Goal: Register for event/course

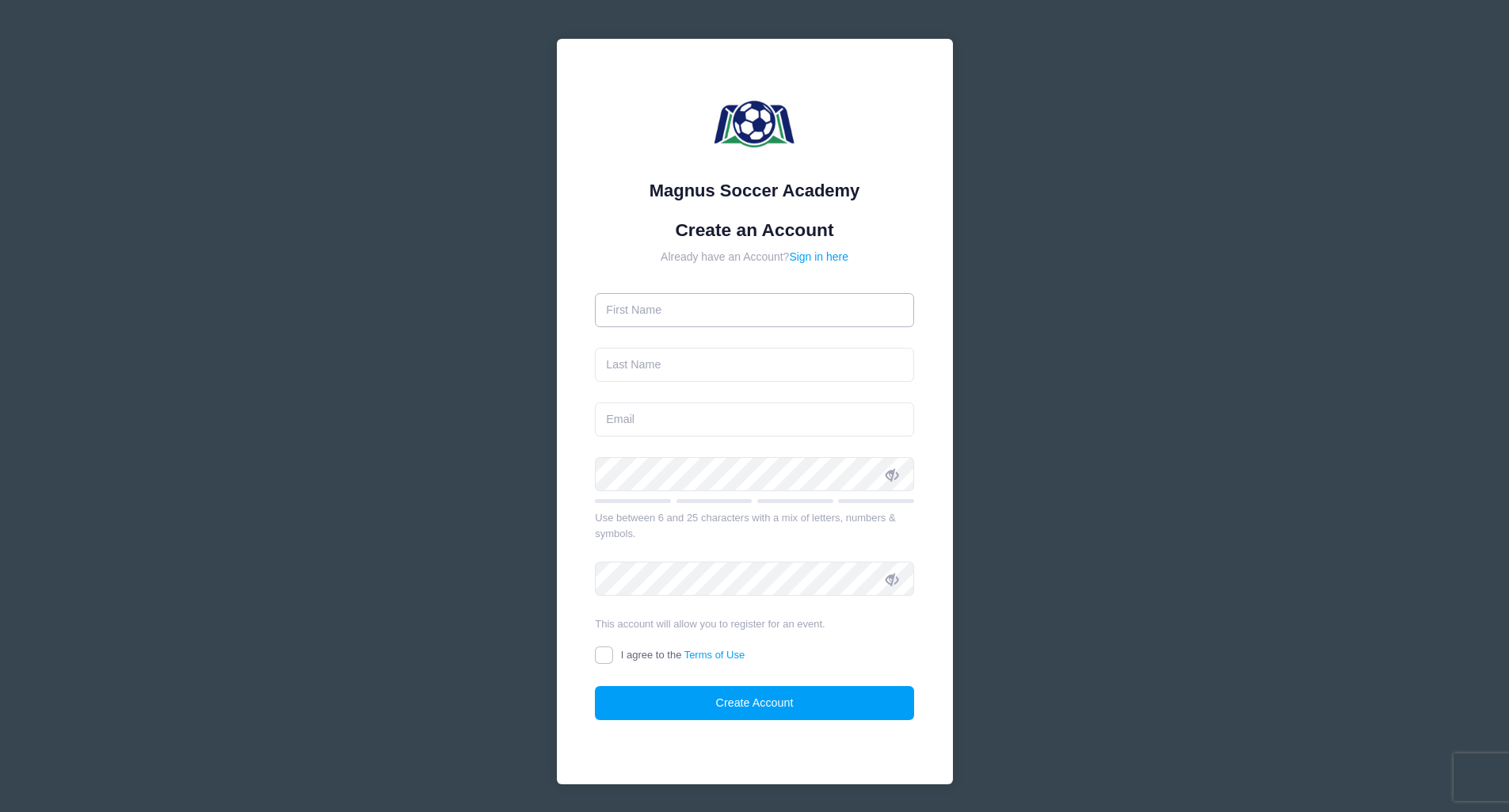
click at [673, 301] on input "text" at bounding box center [754, 310] width 319 height 34
type input "[PERSON_NAME]"
type input "Ritley-White"
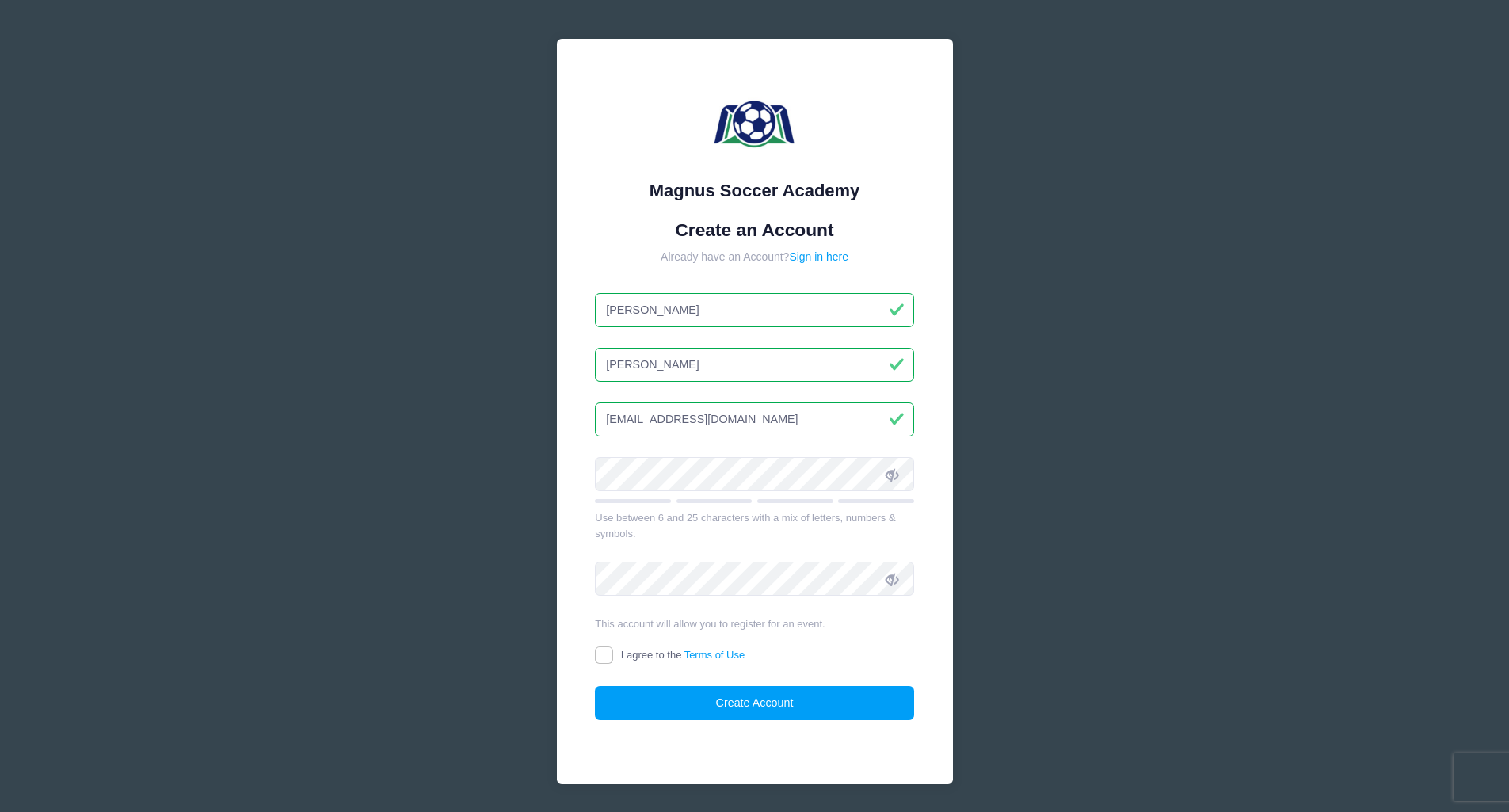
type input "[EMAIL_ADDRESS][DOMAIN_NAME]"
click at [607, 663] on input "I agree to the Terms of Use" at bounding box center [604, 655] width 18 height 18
checkbox input "true"
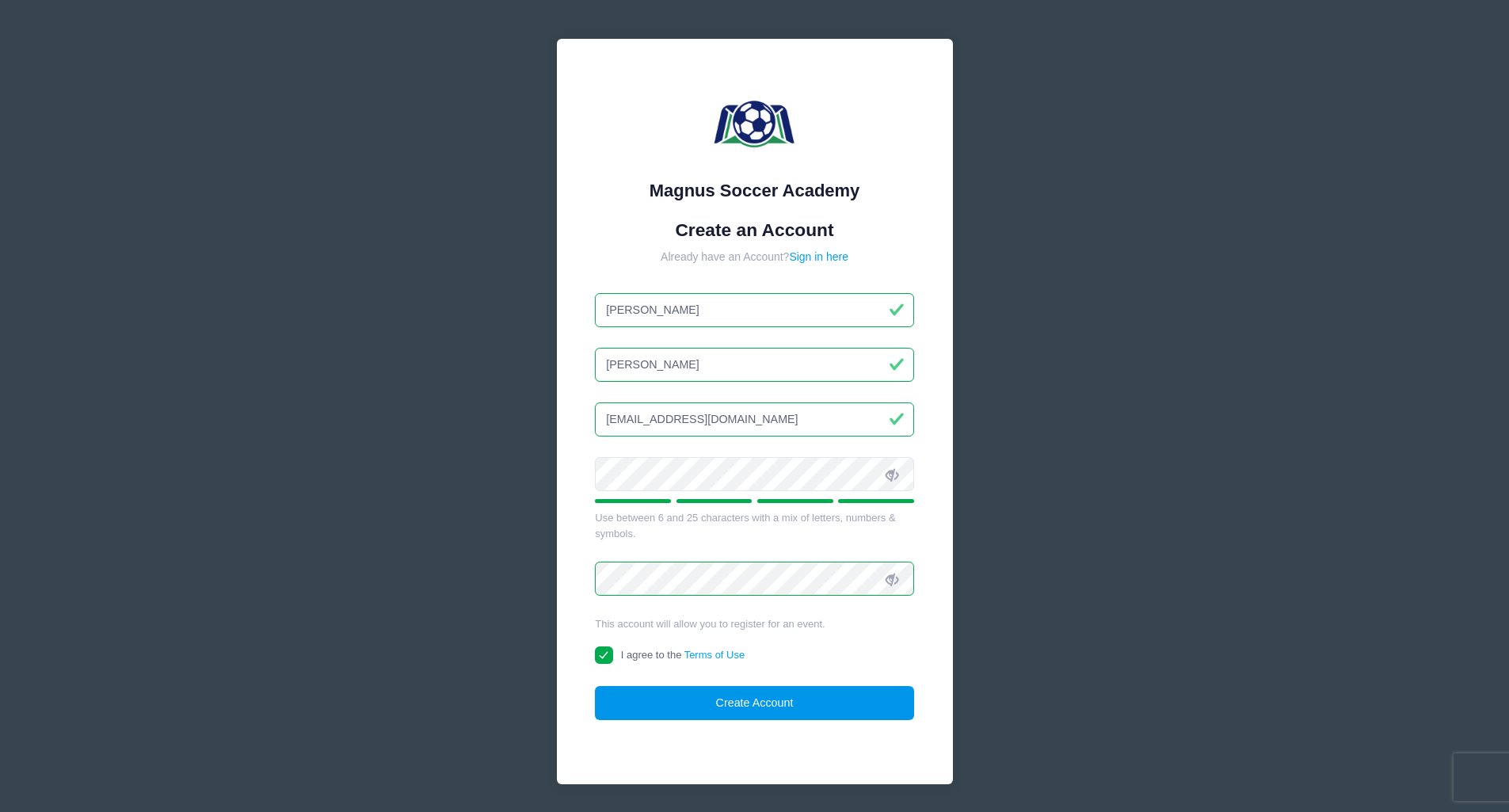
click at [710, 702] on button "Create Account" at bounding box center [754, 702] width 319 height 34
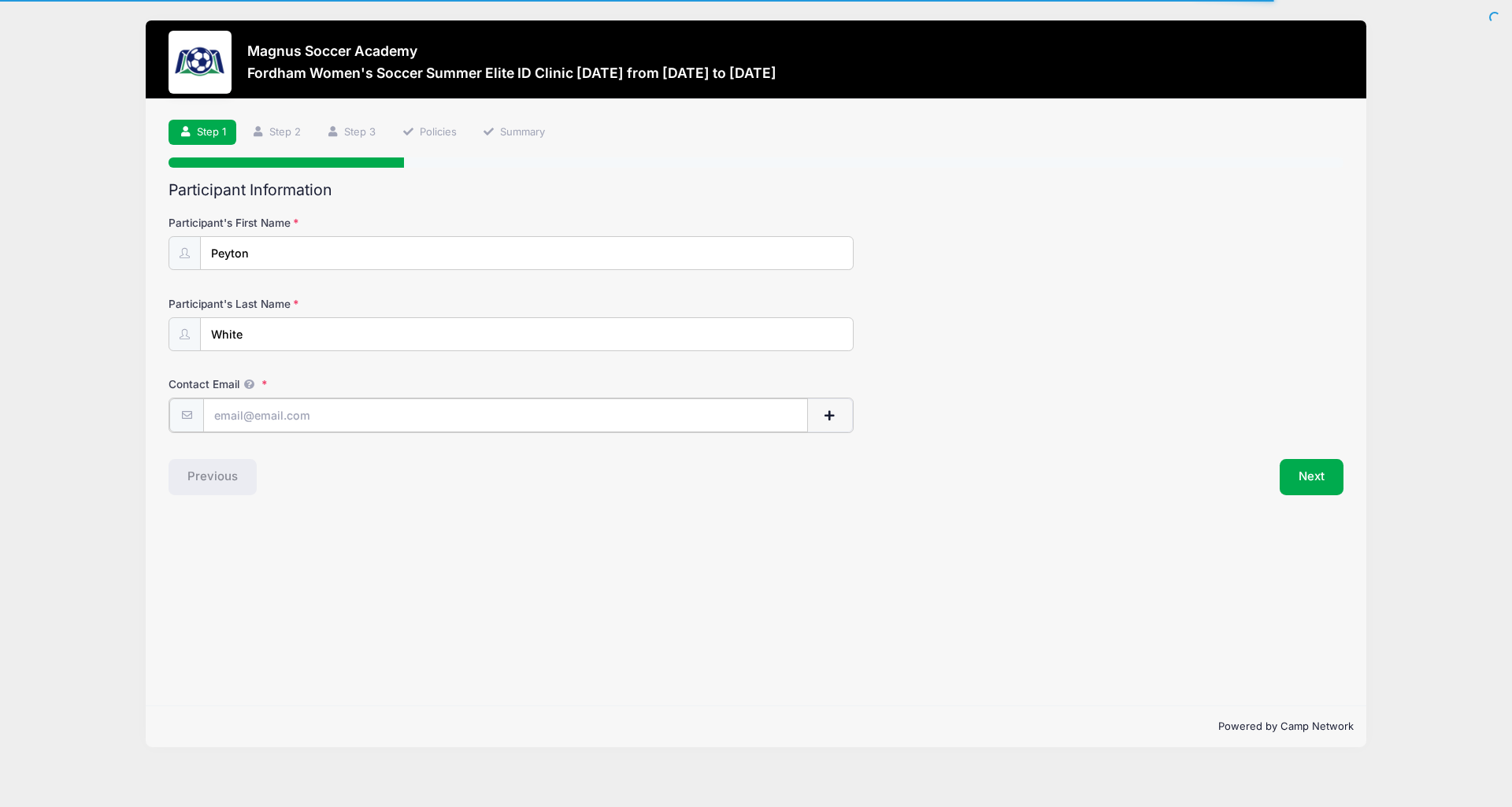
click at [296, 412] on input "Contact Email" at bounding box center [505, 415] width 604 height 34
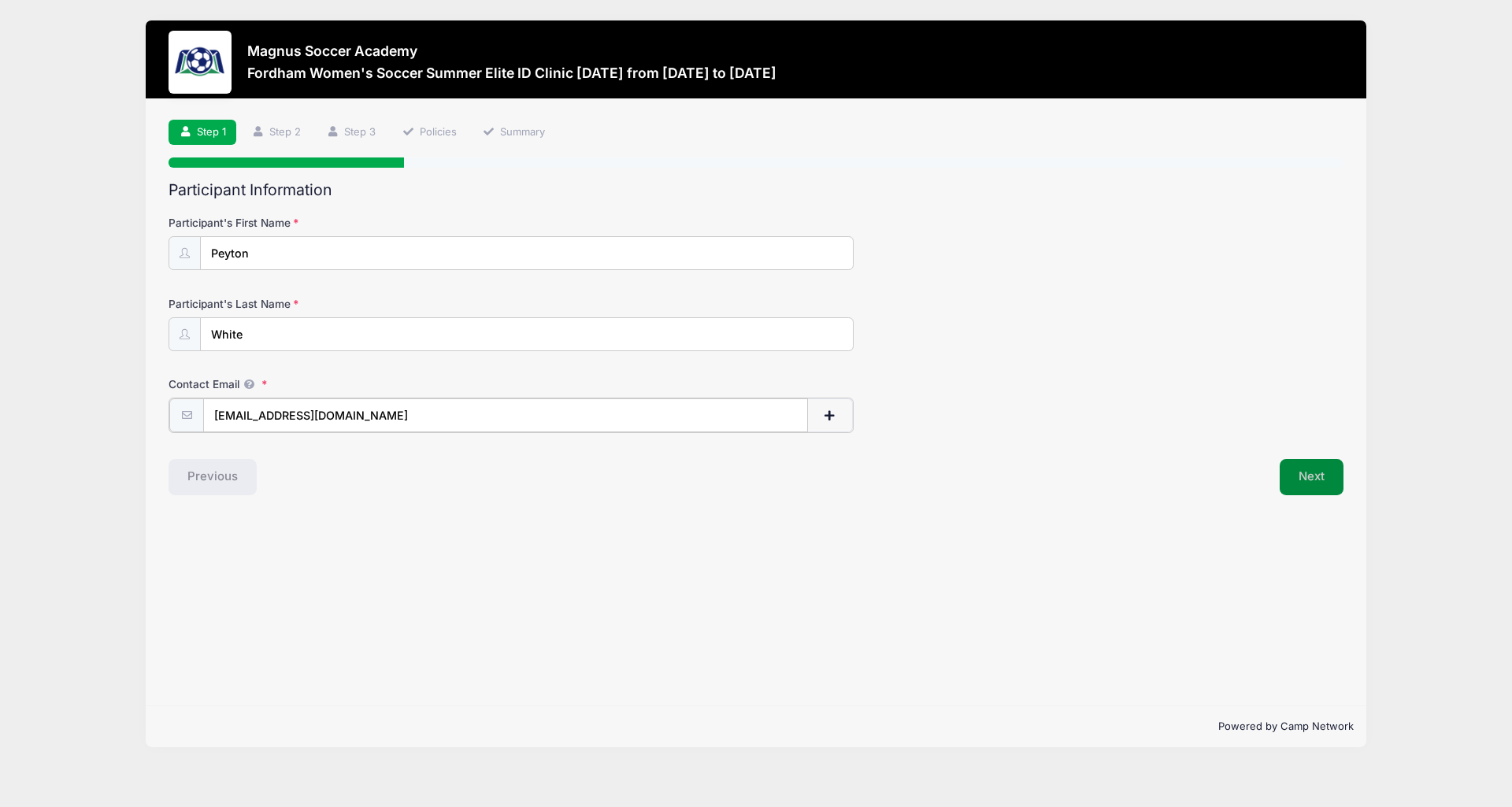
type input "[EMAIL_ADDRESS][DOMAIN_NAME]"
click at [1308, 471] on button "Next" at bounding box center [1312, 475] width 64 height 37
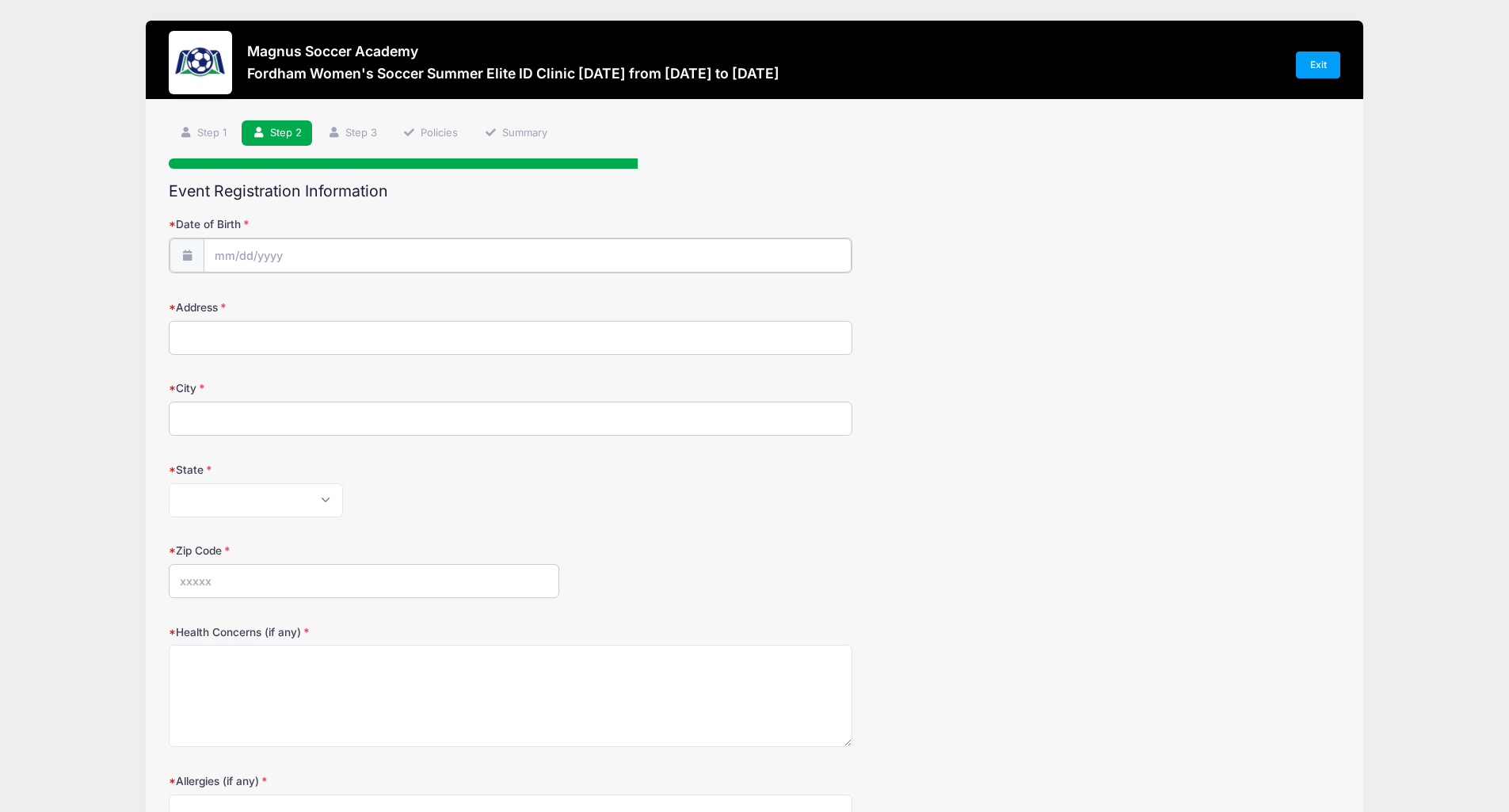
click at [416, 259] on input "Date of Birth" at bounding box center [527, 255] width 648 height 34
click at [230, 301] on icon at bounding box center [226, 298] width 10 height 10
select select "5"
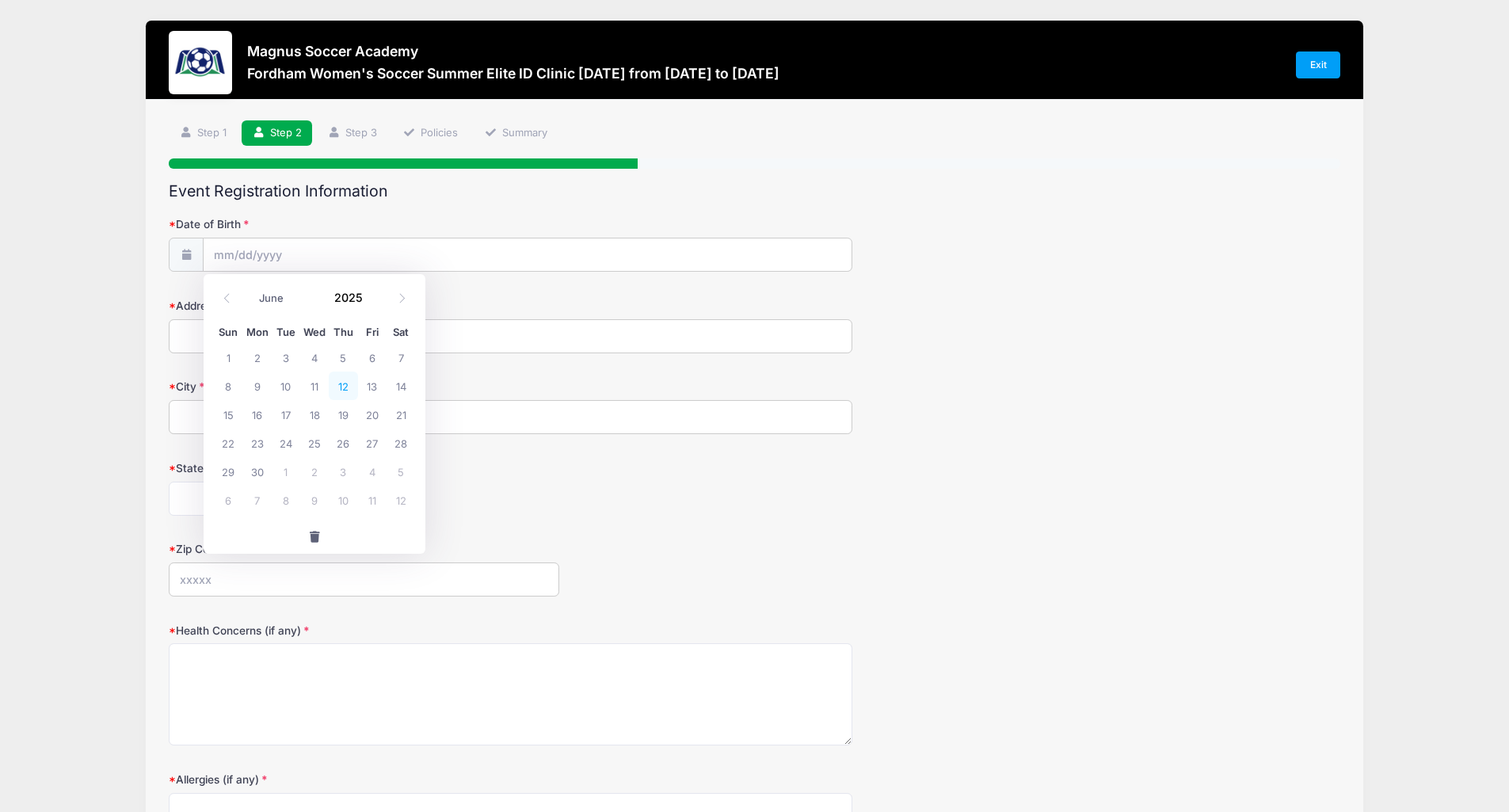
click at [349, 388] on span "12" at bounding box center [343, 386] width 29 height 29
type input "06/12/2025"
click at [329, 256] on input "06/12/2025" at bounding box center [527, 255] width 648 height 34
click at [301, 251] on input "06/12/2025" at bounding box center [527, 255] width 648 height 34
click at [264, 251] on input "06/12/2025" at bounding box center [527, 255] width 648 height 34
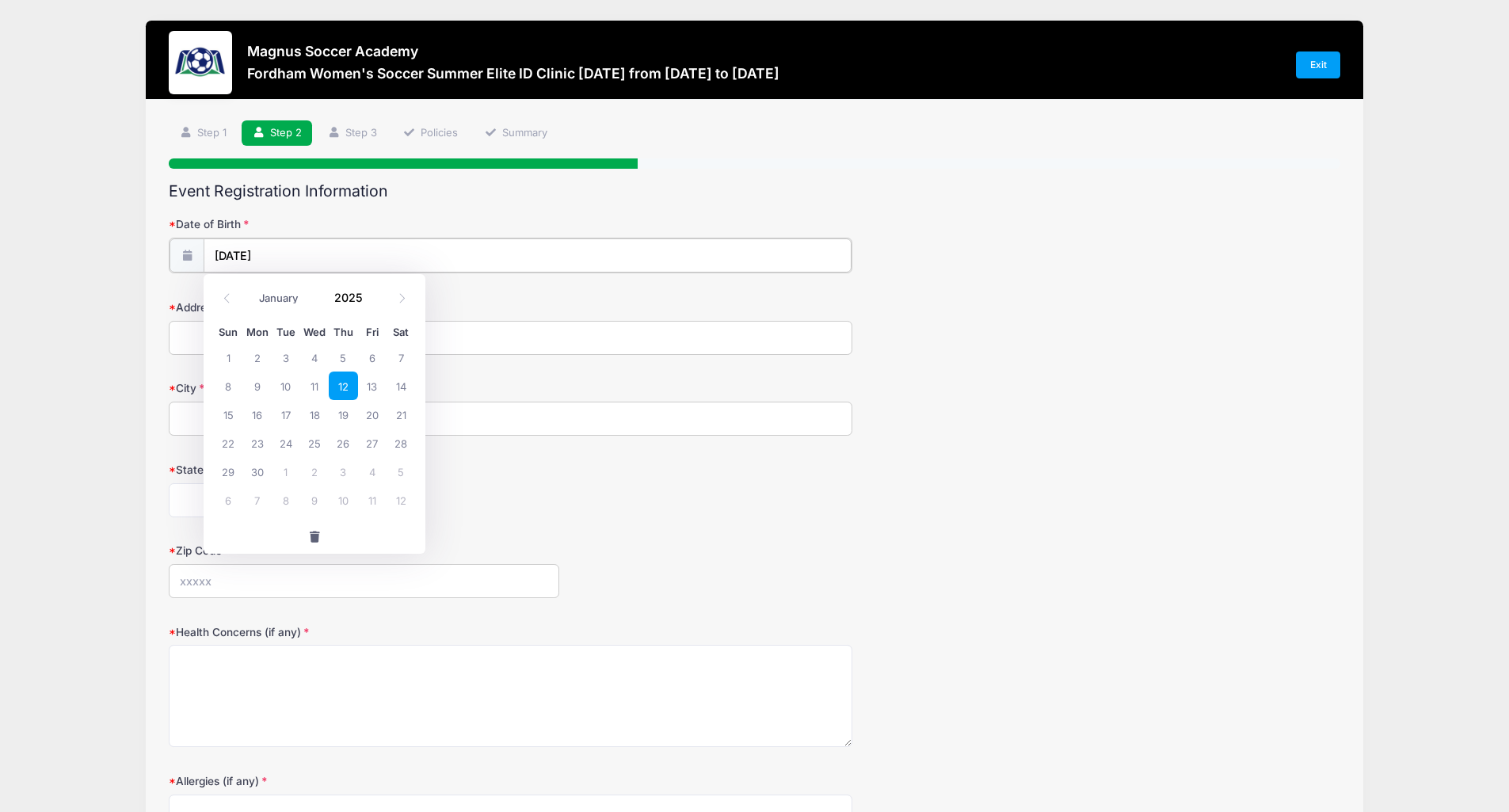
click at [264, 251] on input "06/12/2025" at bounding box center [527, 255] width 648 height 34
click at [371, 303] on span at bounding box center [372, 302] width 11 height 12
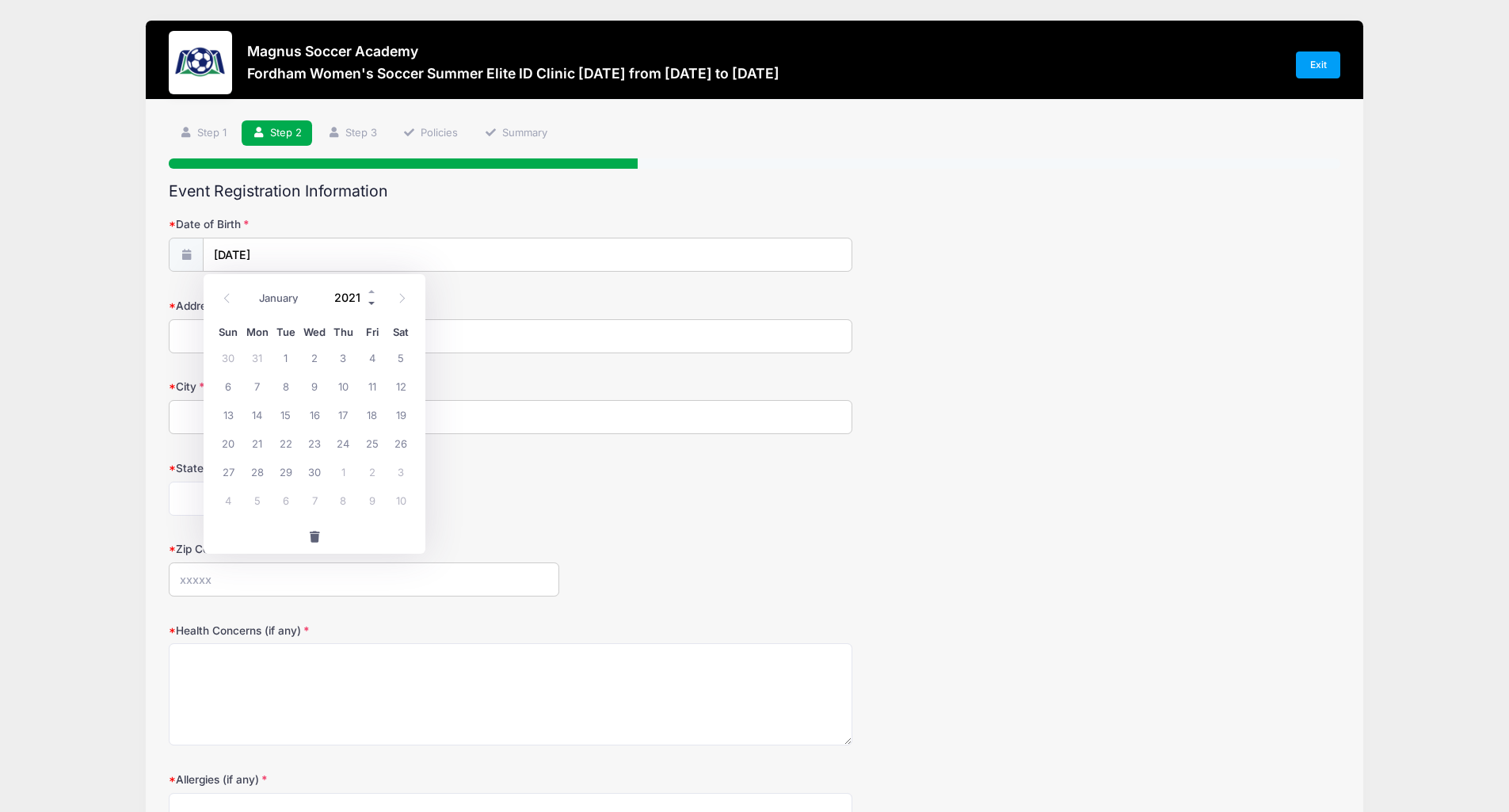
click at [371, 303] on span at bounding box center [372, 302] width 11 height 12
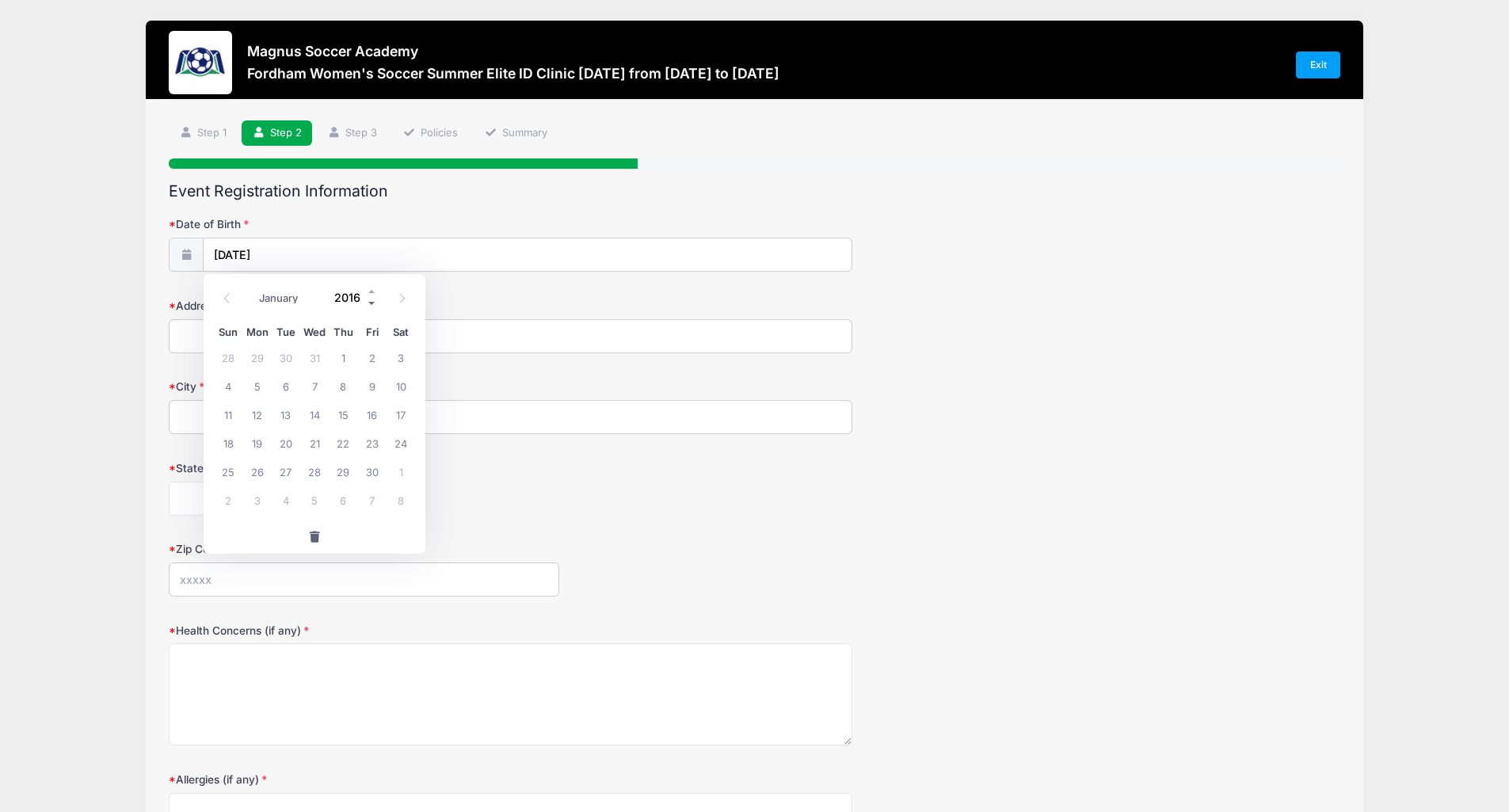
click at [371, 303] on span at bounding box center [372, 302] width 11 height 12
click at [374, 310] on div "January February March April May June July August September October November De…" at bounding box center [314, 298] width 201 height 37
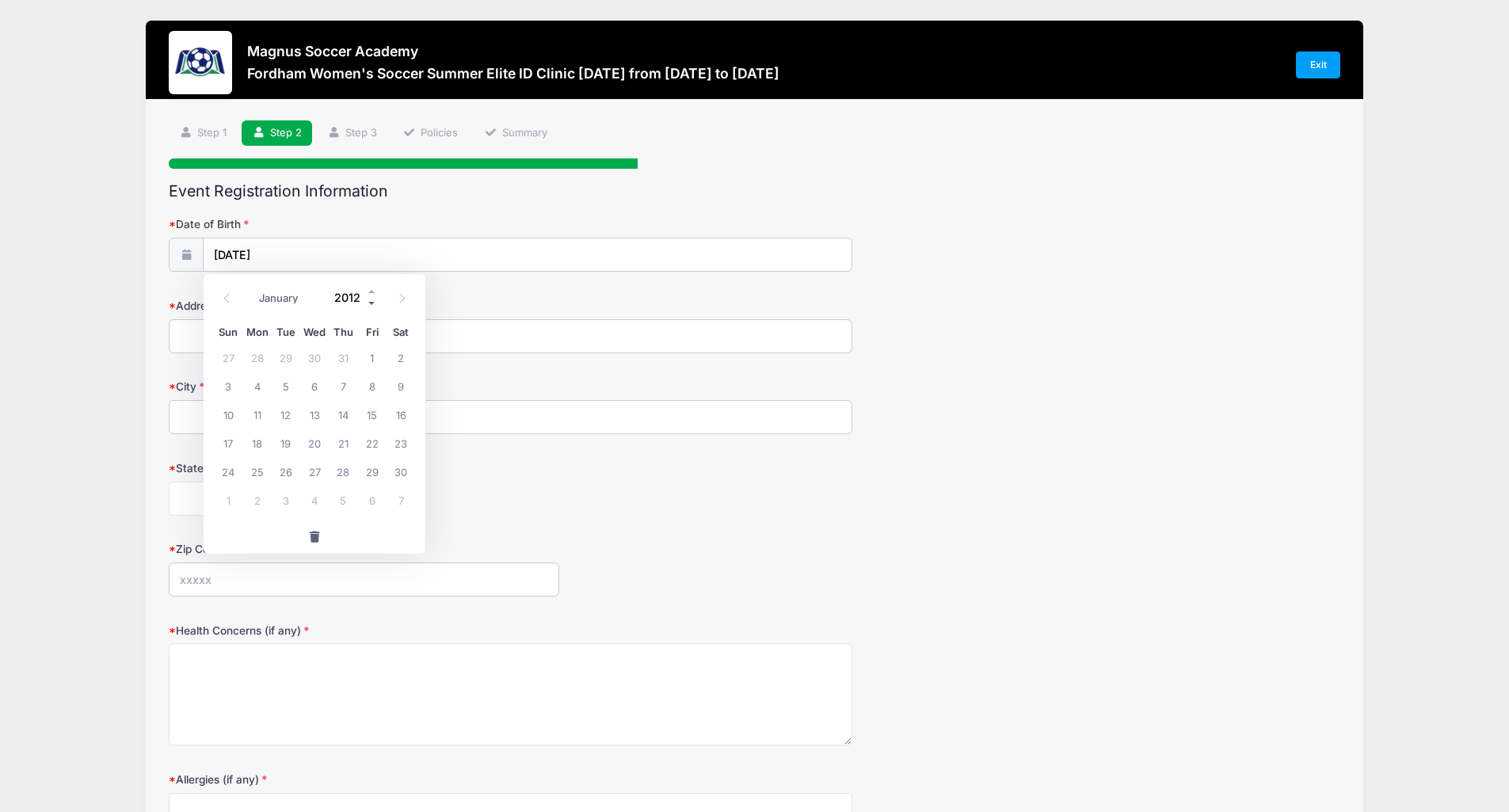
click at [374, 304] on span at bounding box center [372, 302] width 11 height 12
type input "2009"
click at [356, 247] on input "06/12/2025" at bounding box center [527, 255] width 648 height 34
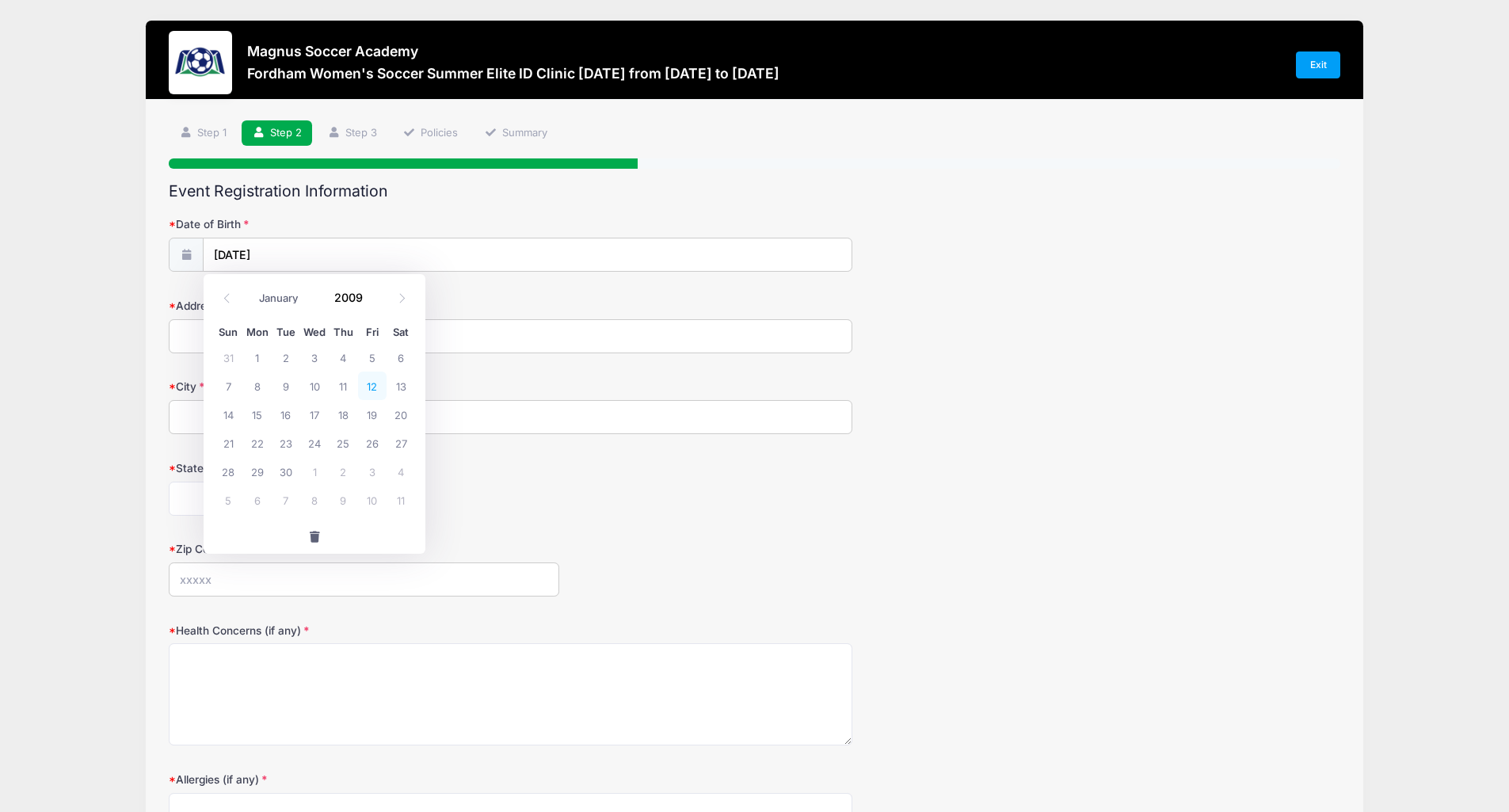
click at [378, 390] on span "12" at bounding box center [373, 386] width 29 height 29
type input "06/12/2009"
click at [342, 344] on input "Address" at bounding box center [510, 336] width 683 height 34
type input "720 S. Alfred Street"
type input "Alexandria"
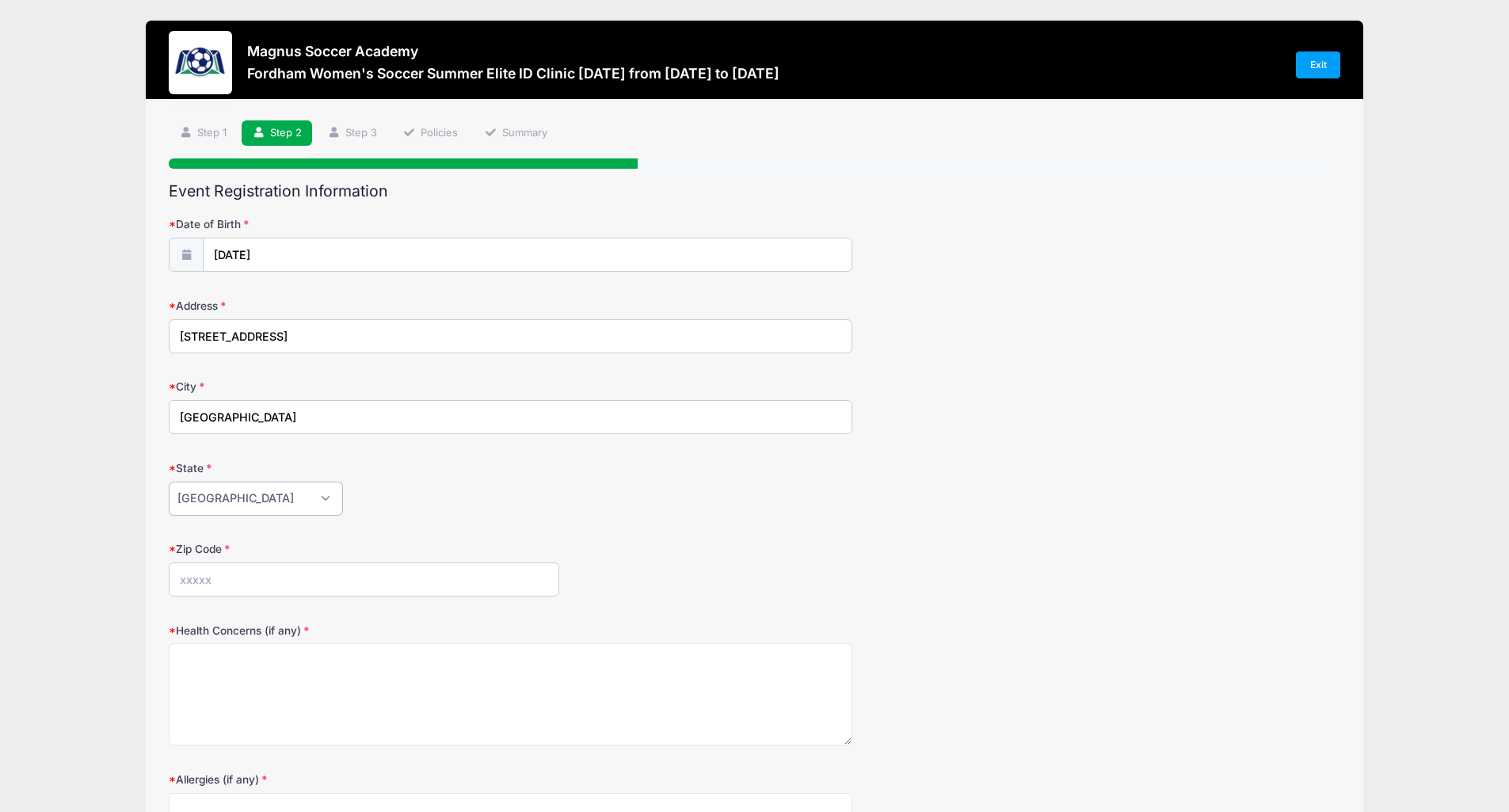
select select "VA"
type input "22314"
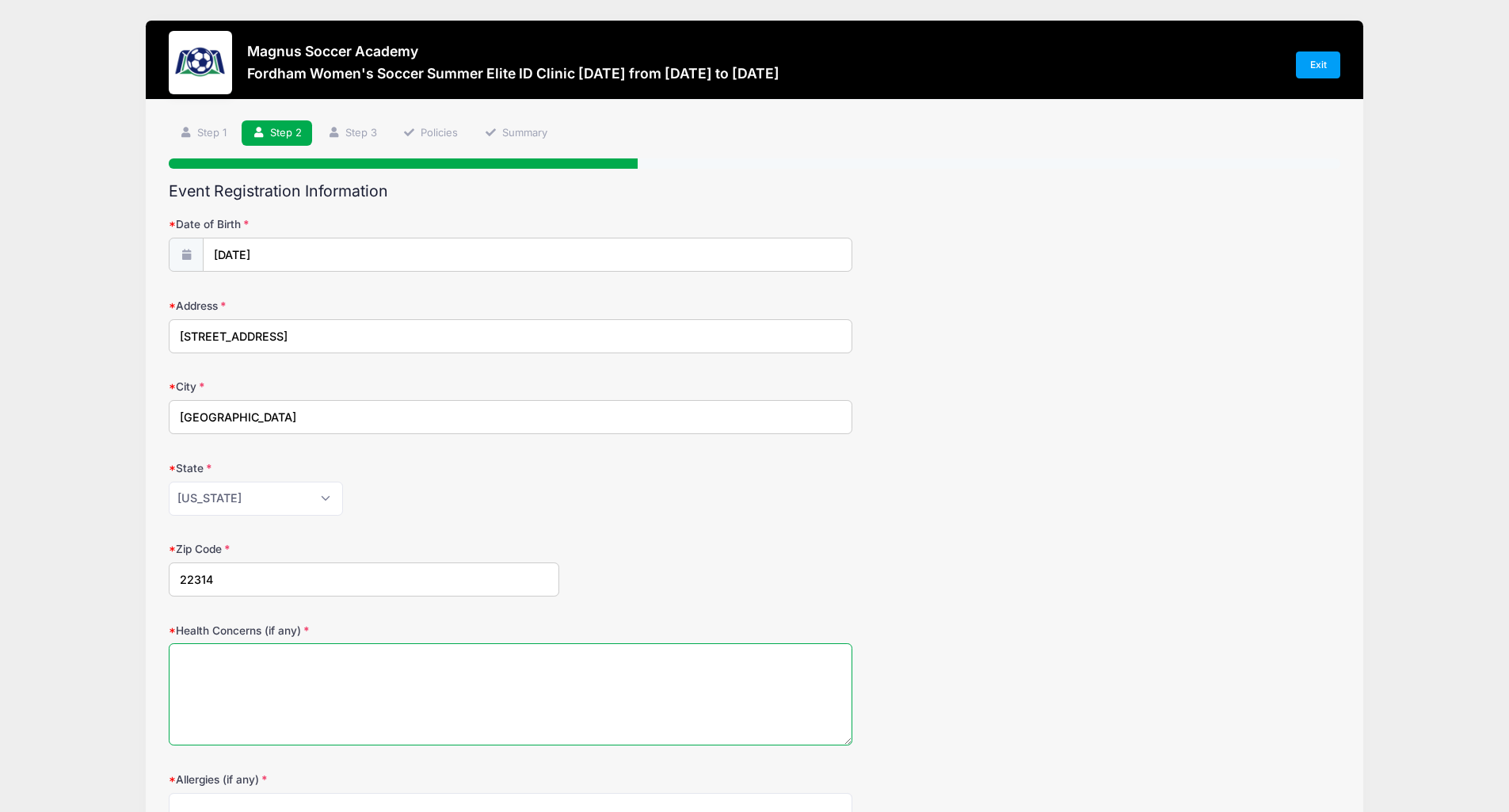
click at [413, 728] on textarea "Health Concerns (if any)" at bounding box center [510, 694] width 683 height 102
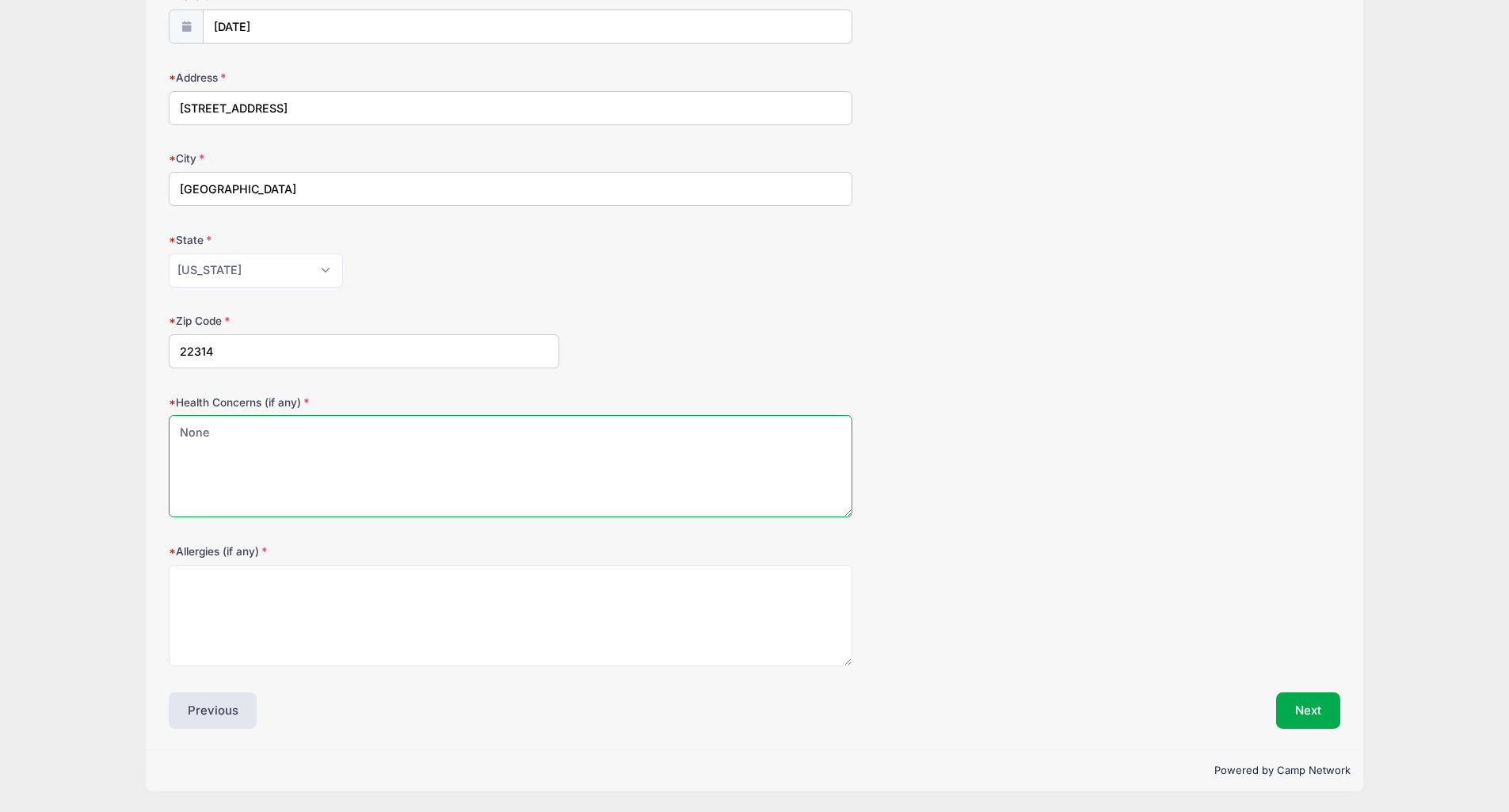
click at [226, 440] on textarea "None" at bounding box center [510, 466] width 683 height 102
type textarea "None"
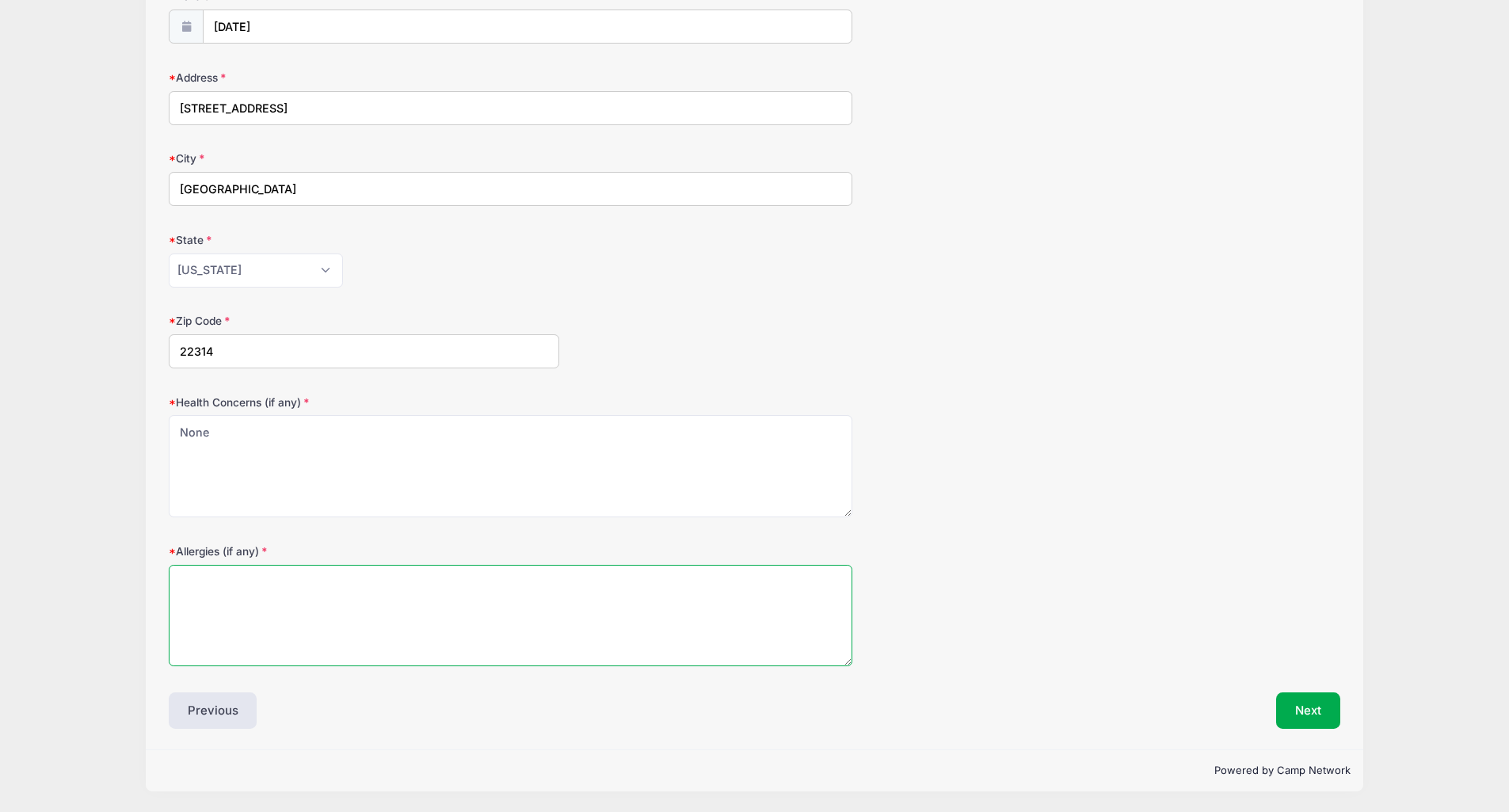
click at [223, 617] on textarea "Allergies (if any)" at bounding box center [510, 616] width 683 height 102
type textarea "None"
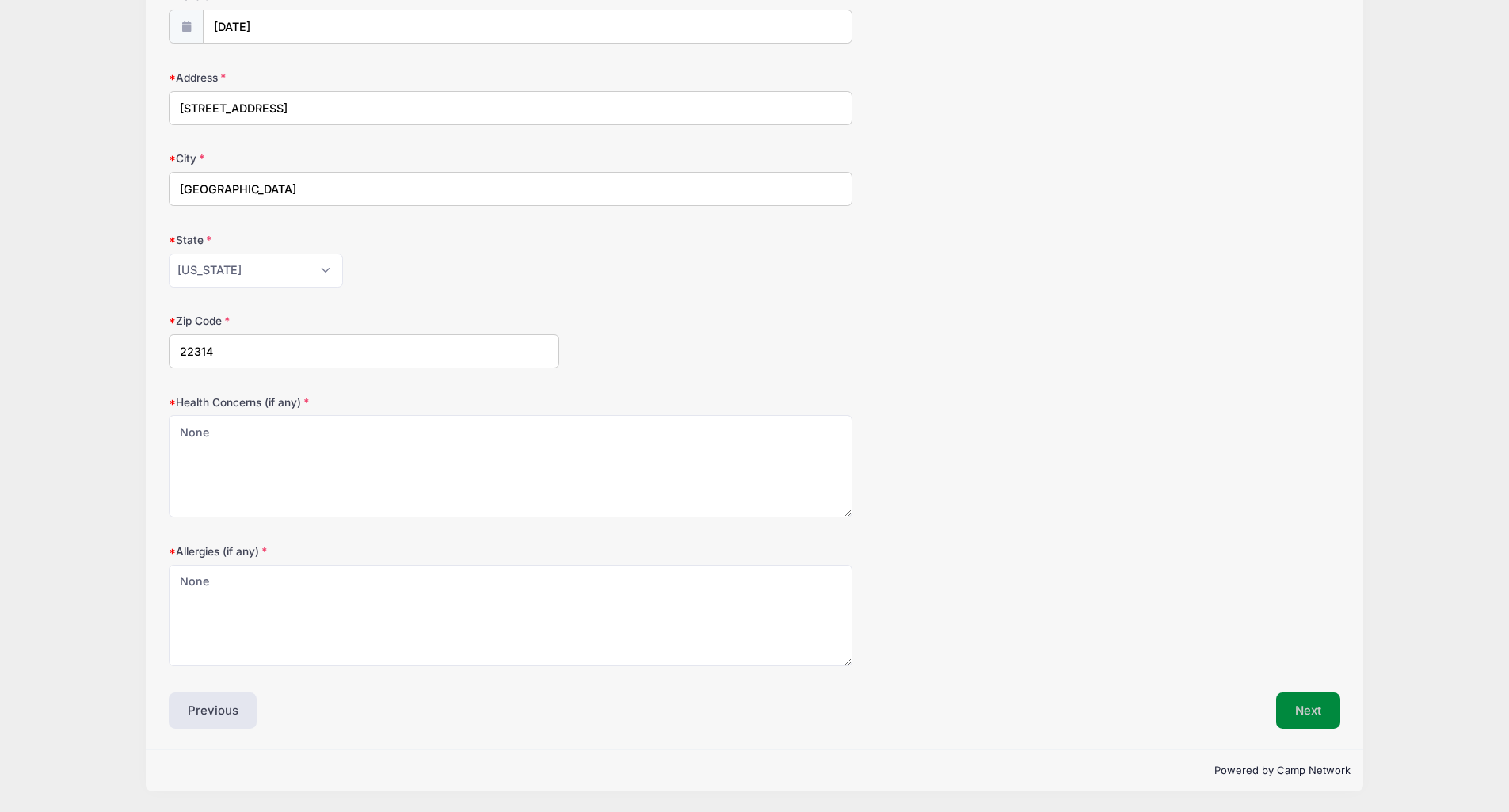
click at [1303, 718] on button "Next" at bounding box center [1308, 710] width 64 height 37
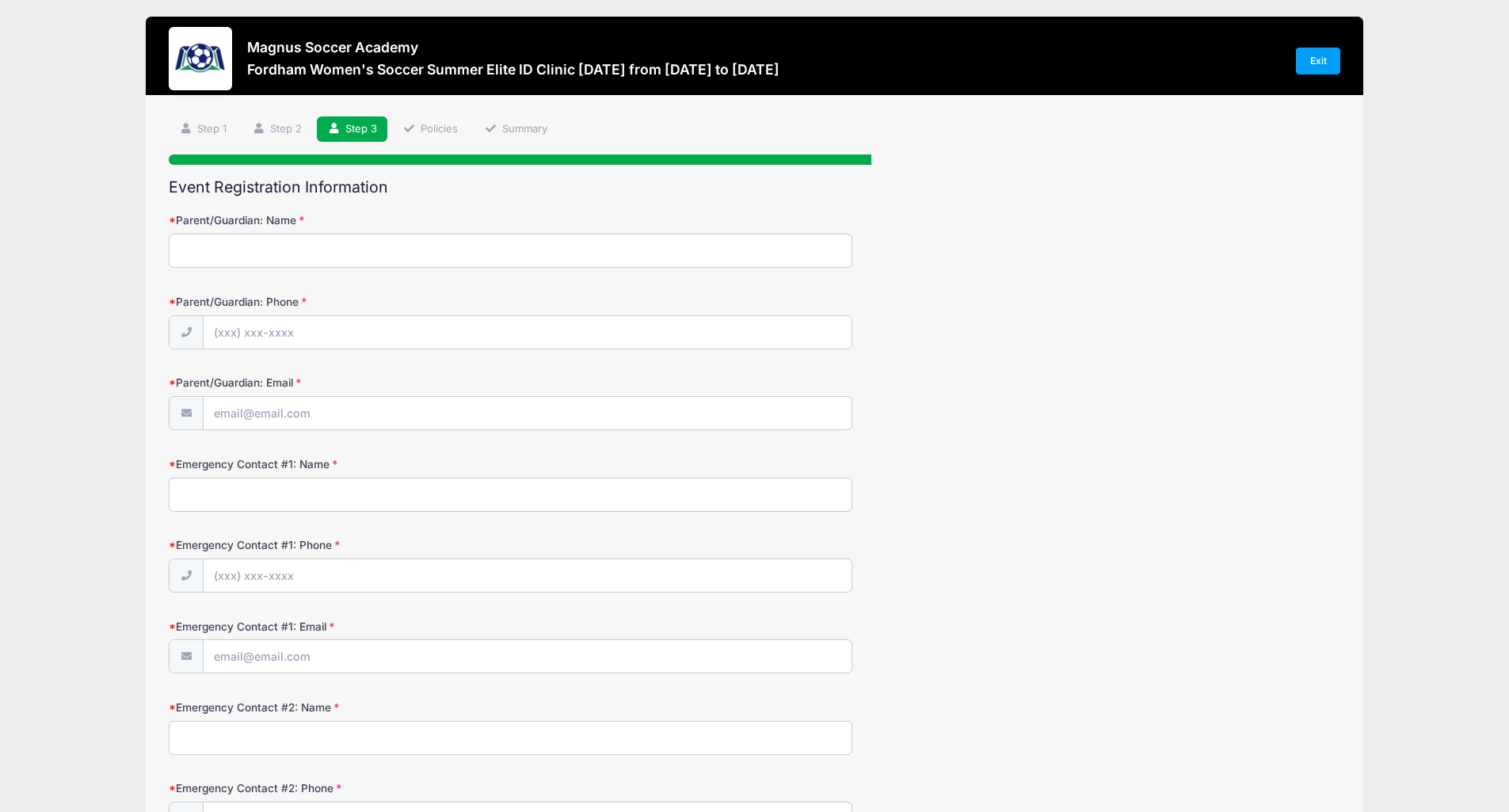
scroll to position [0, 0]
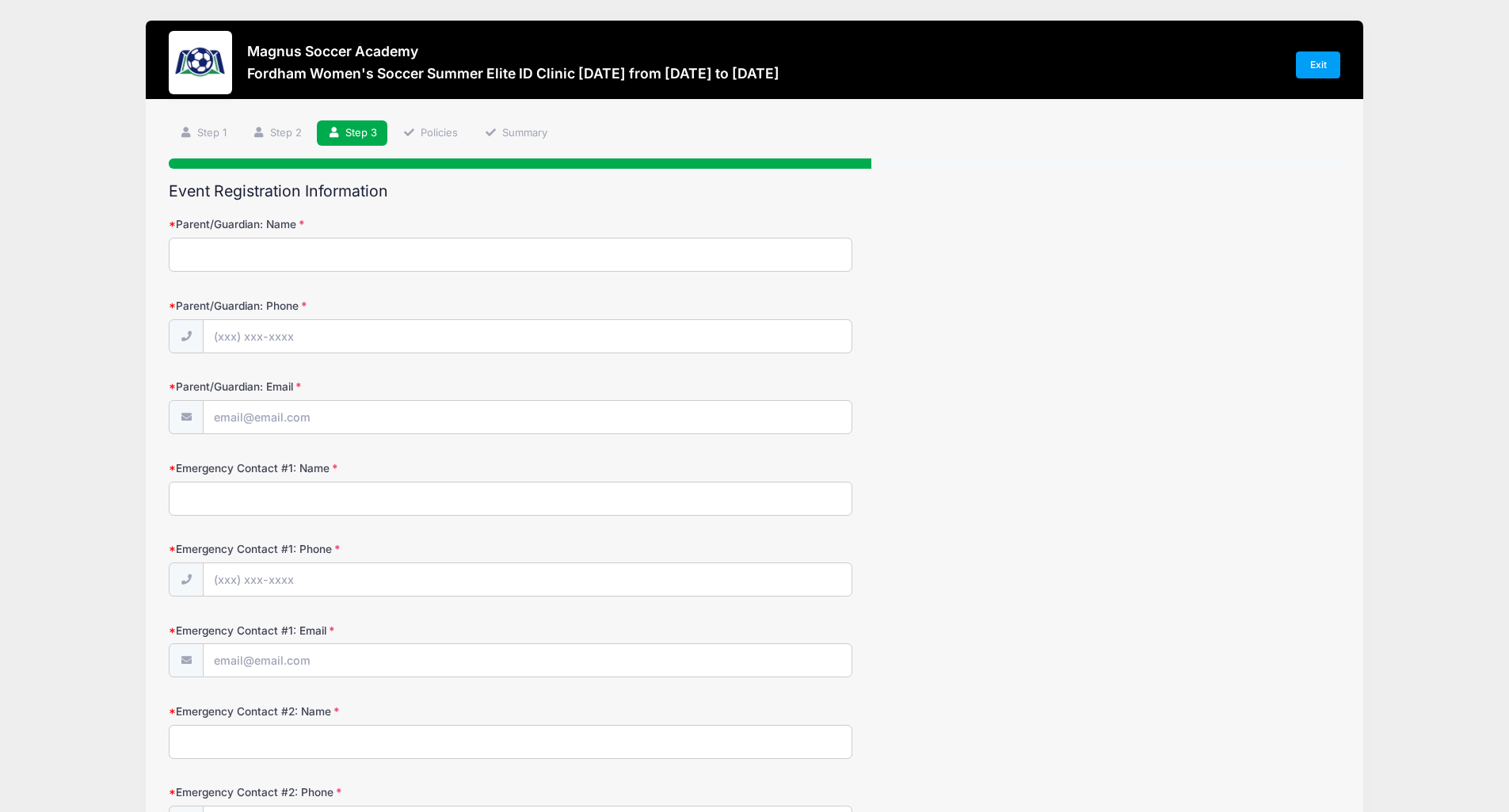
click at [369, 250] on input "Parent/Guardian: Name" at bounding box center [510, 254] width 683 height 34
type input "Mary Ritley-White"
click at [362, 338] on input "Parent/Guardian: Phone" at bounding box center [527, 337] width 648 height 34
type input "(202) 903-3986"
click at [304, 418] on input "Parent/Guardian: Email" at bounding box center [527, 418] width 648 height 34
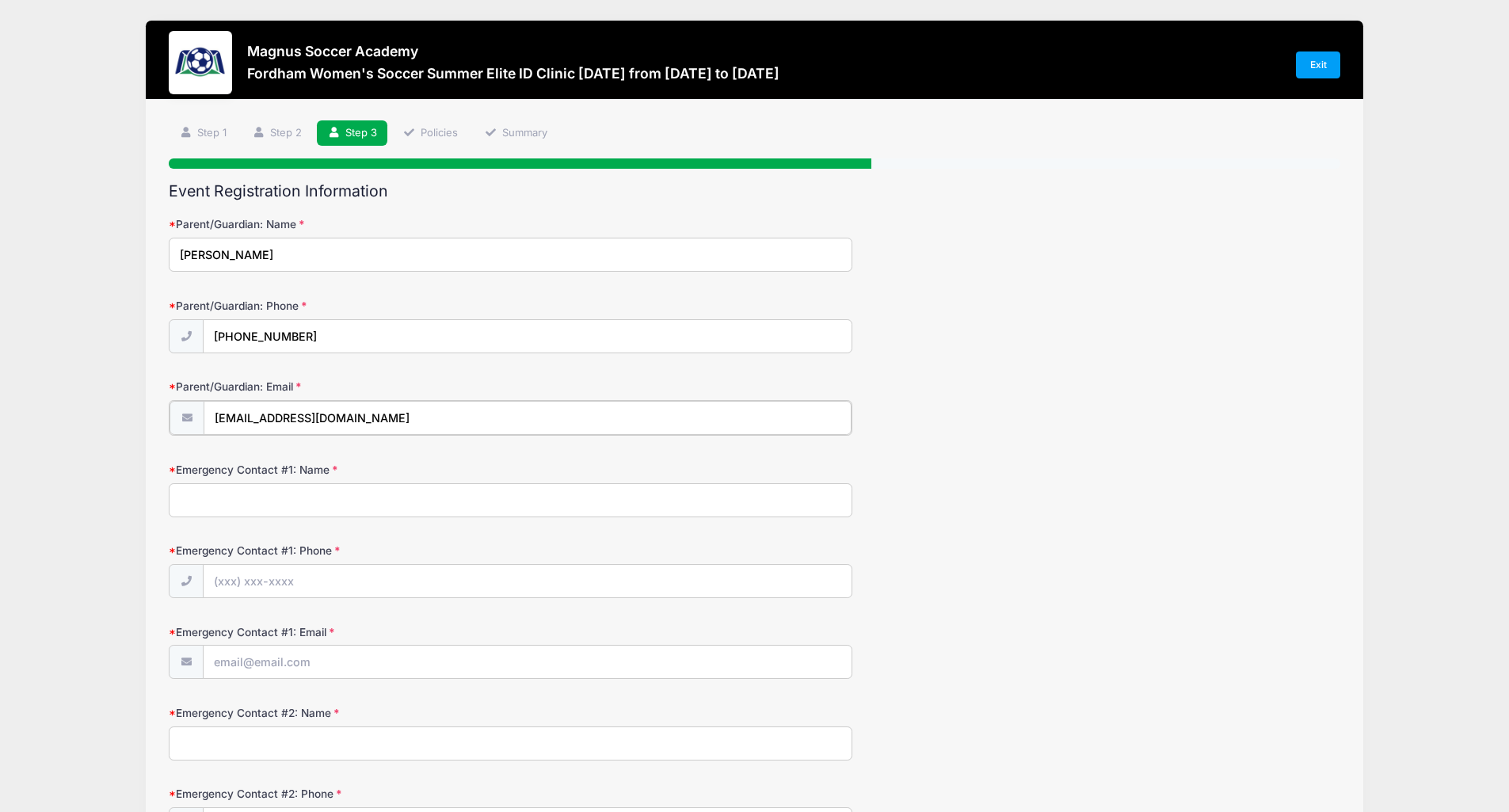
type input "mritley@gmail.com"
click at [263, 502] on input "Emergency Contact #1: Name" at bounding box center [510, 498] width 683 height 34
type input "Mary Ritley-White"
click at [246, 573] on input "Emergency Contact #1: Phone" at bounding box center [527, 580] width 648 height 34
type input "(202) 903-3986"
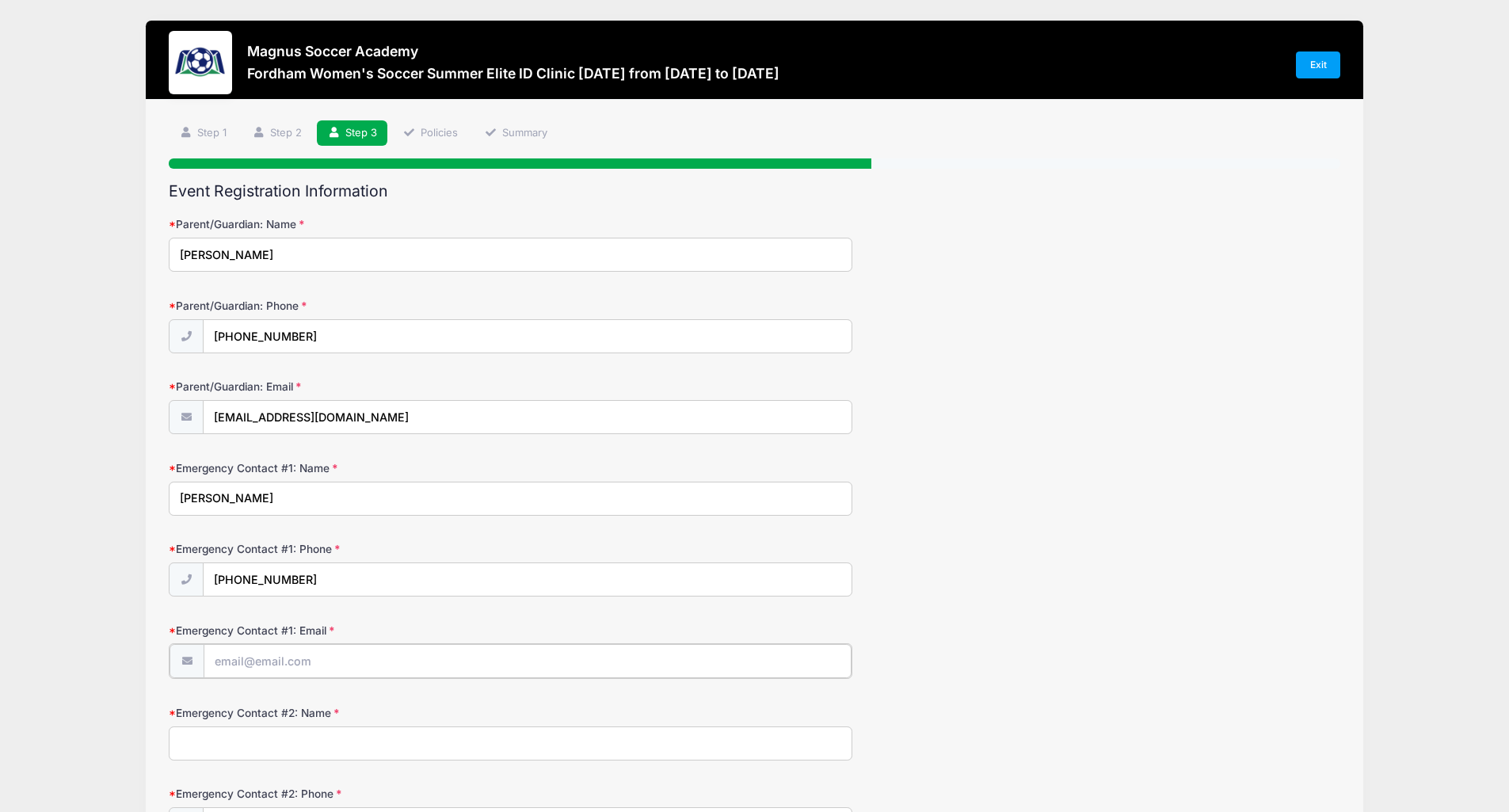
click at [328, 662] on input "Emergency Contact #1: Email" at bounding box center [527, 661] width 648 height 34
type input "mritley@gmail.com"
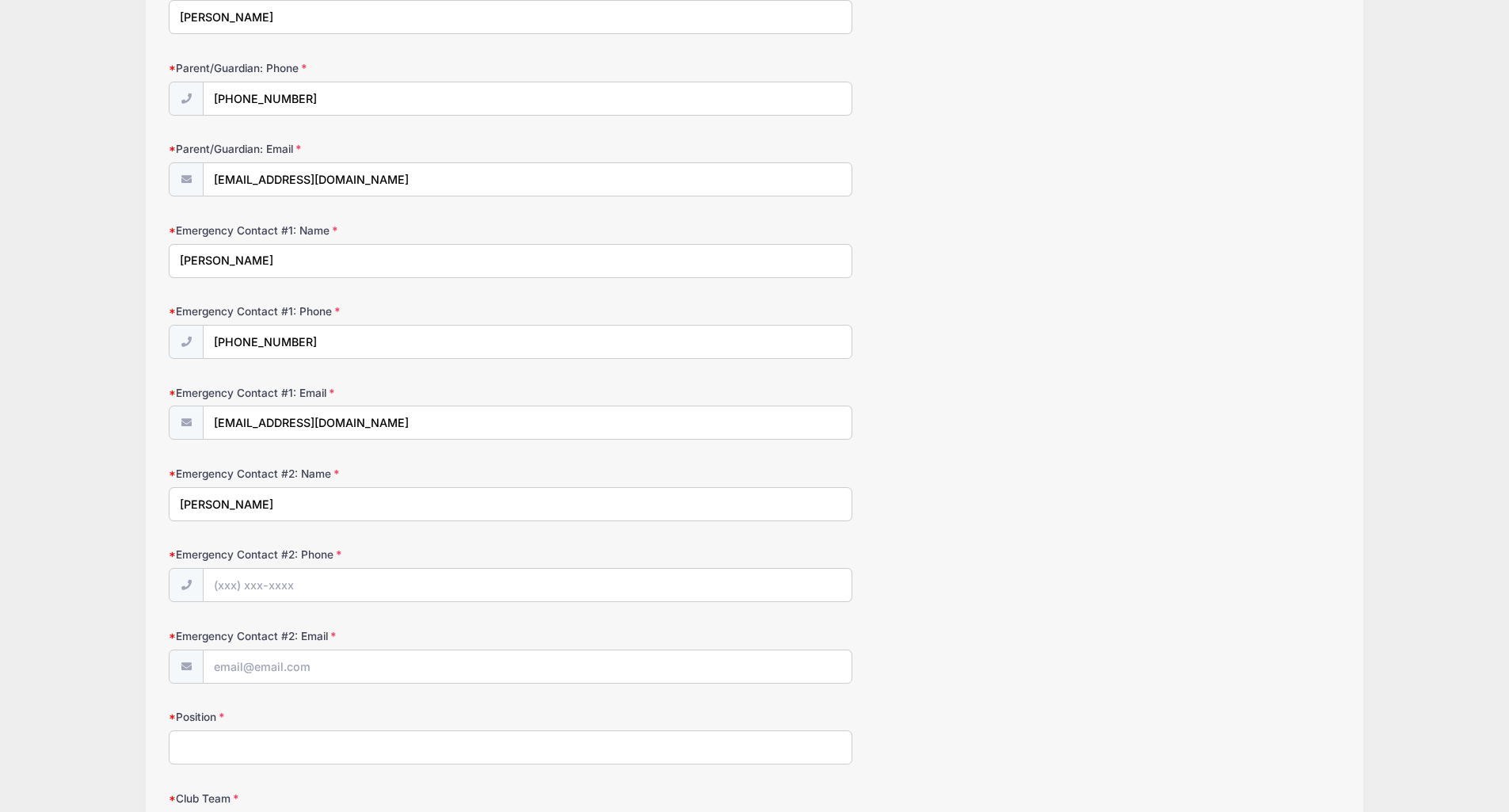
scroll to position [396, 0]
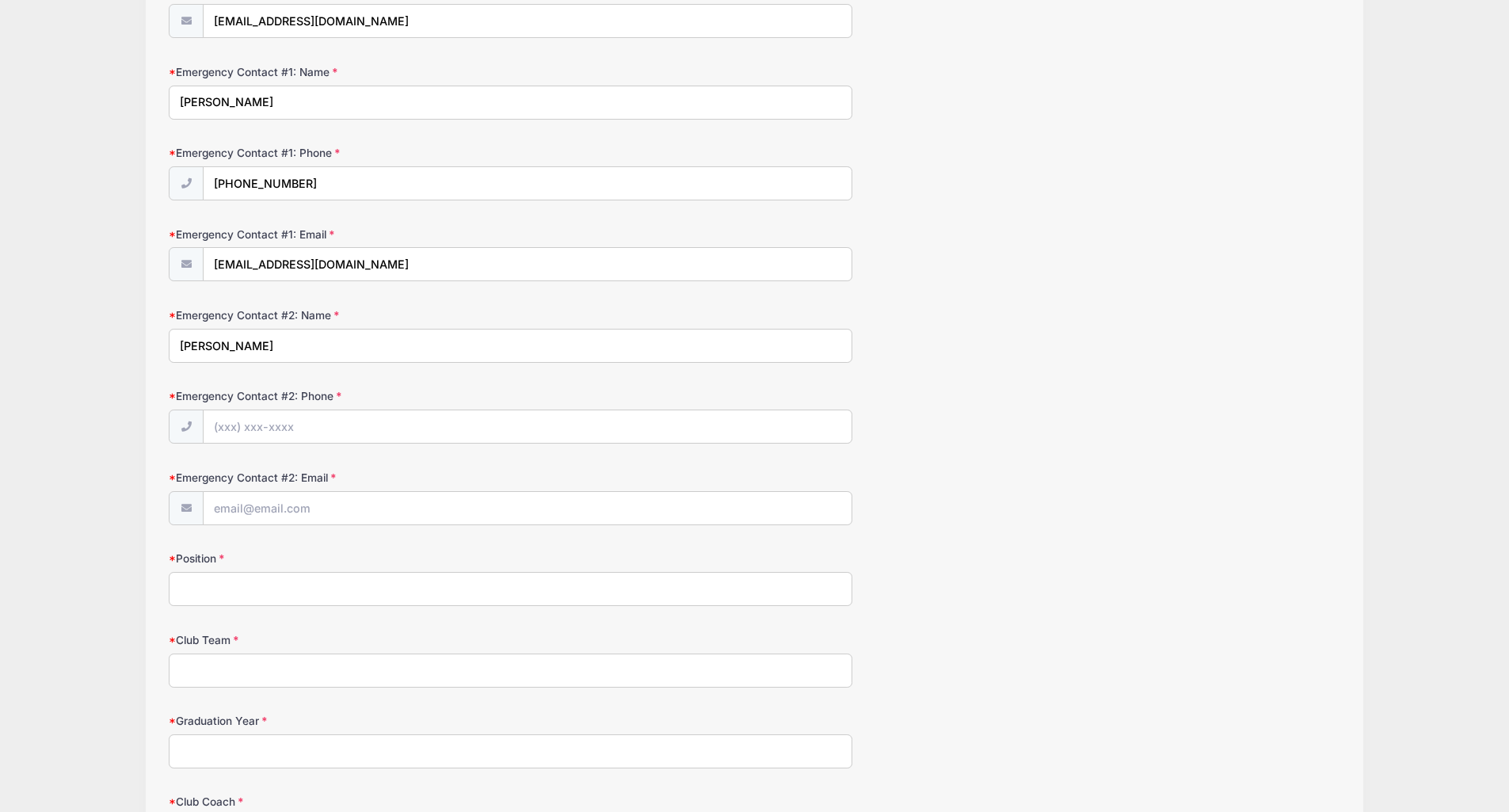
type input "TJ White"
click at [322, 426] on input "Emergency Contact #2: Phone" at bounding box center [527, 427] width 648 height 34
type input "(703) 731-4336"
click at [230, 513] on input "Emergency Contact #2: Email" at bounding box center [527, 509] width 648 height 34
type input "tjwhite14@hotmail.com"
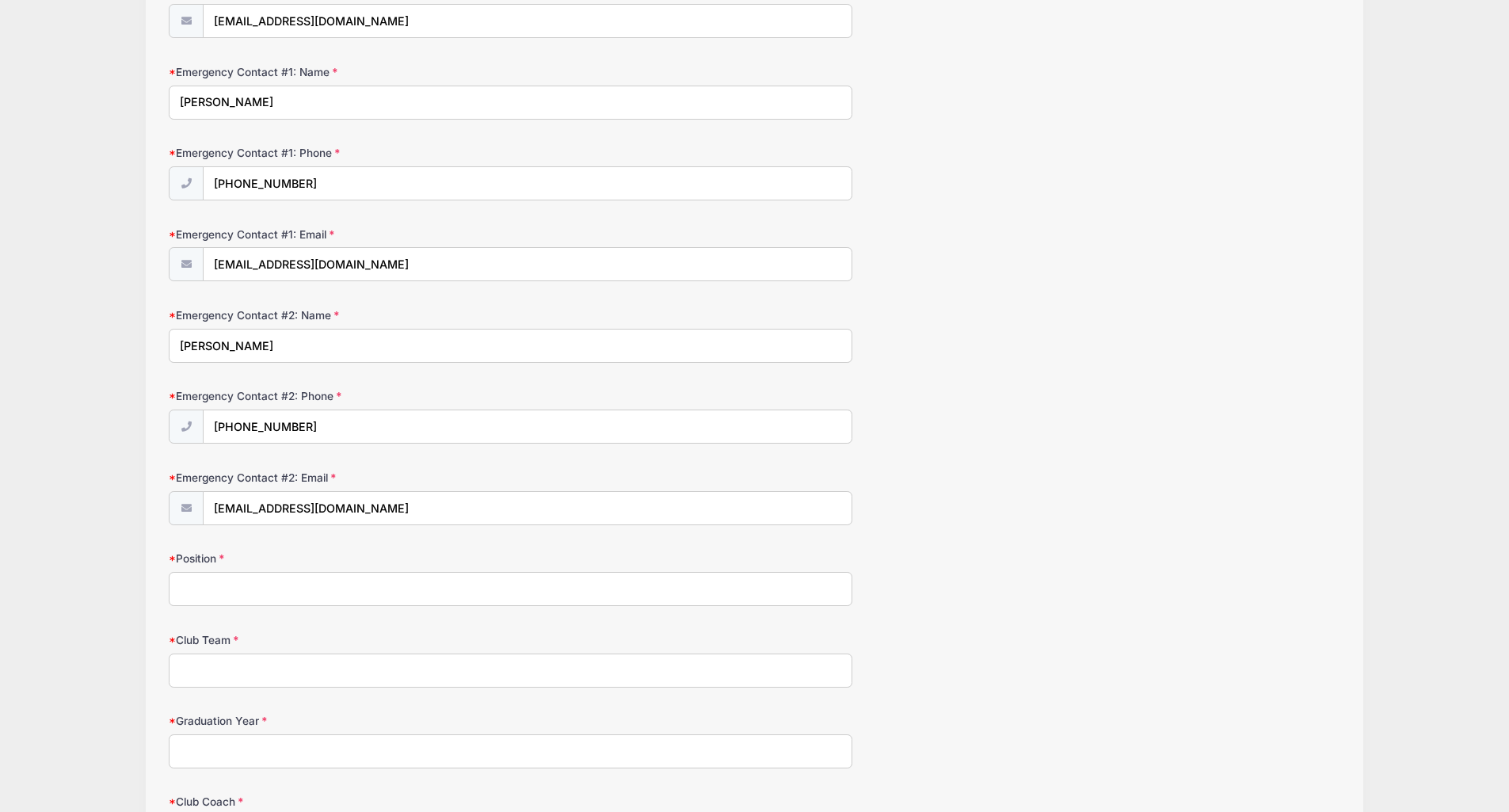
click at [237, 583] on input "Position" at bounding box center [510, 589] width 683 height 34
click at [190, 594] on input "Outside back/center back" at bounding box center [510, 589] width 683 height 34
type input "outside back/center back"
click at [218, 658] on input "Club Team" at bounding box center [510, 670] width 683 height 34
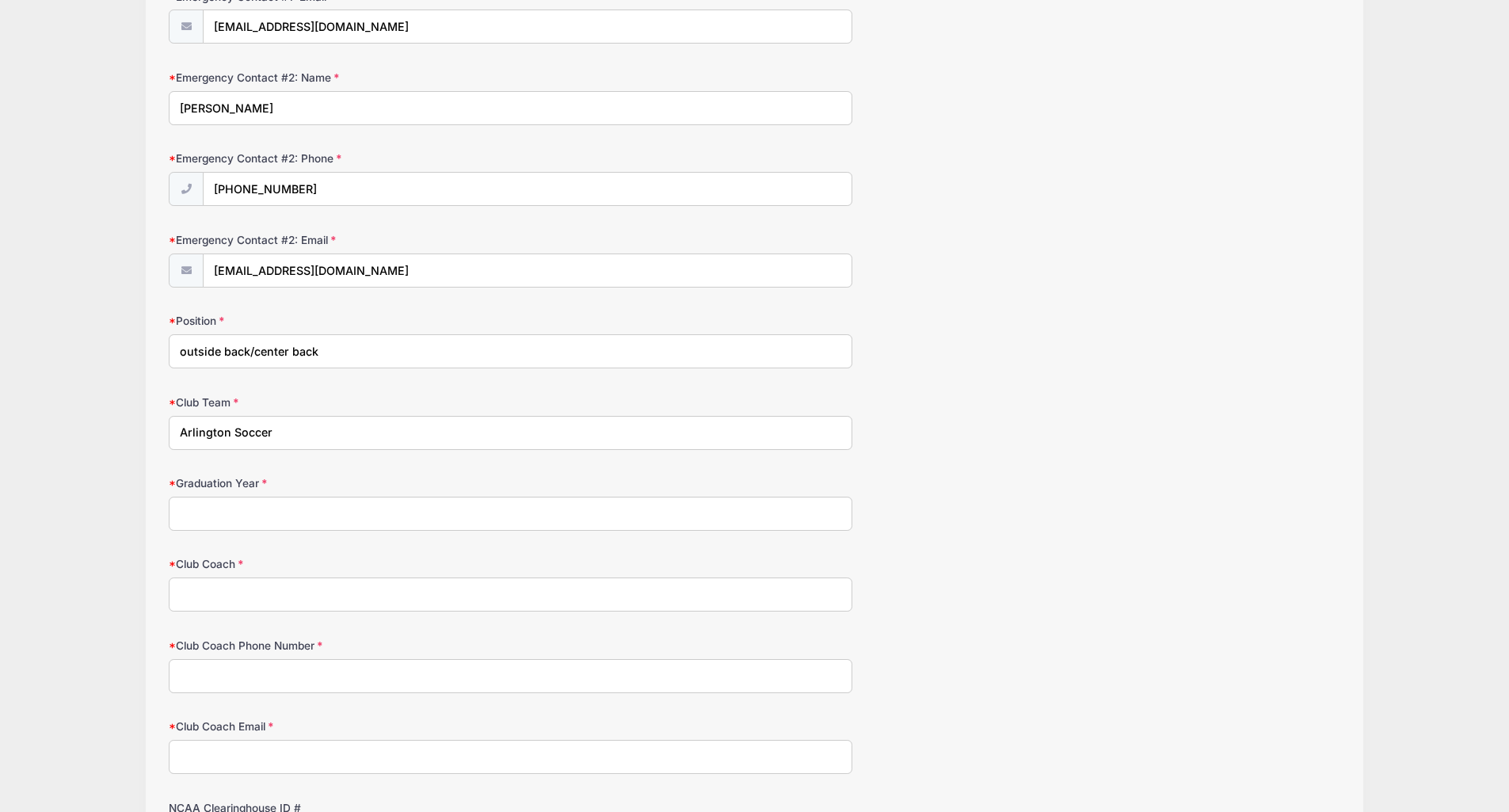
scroll to position [792, 0]
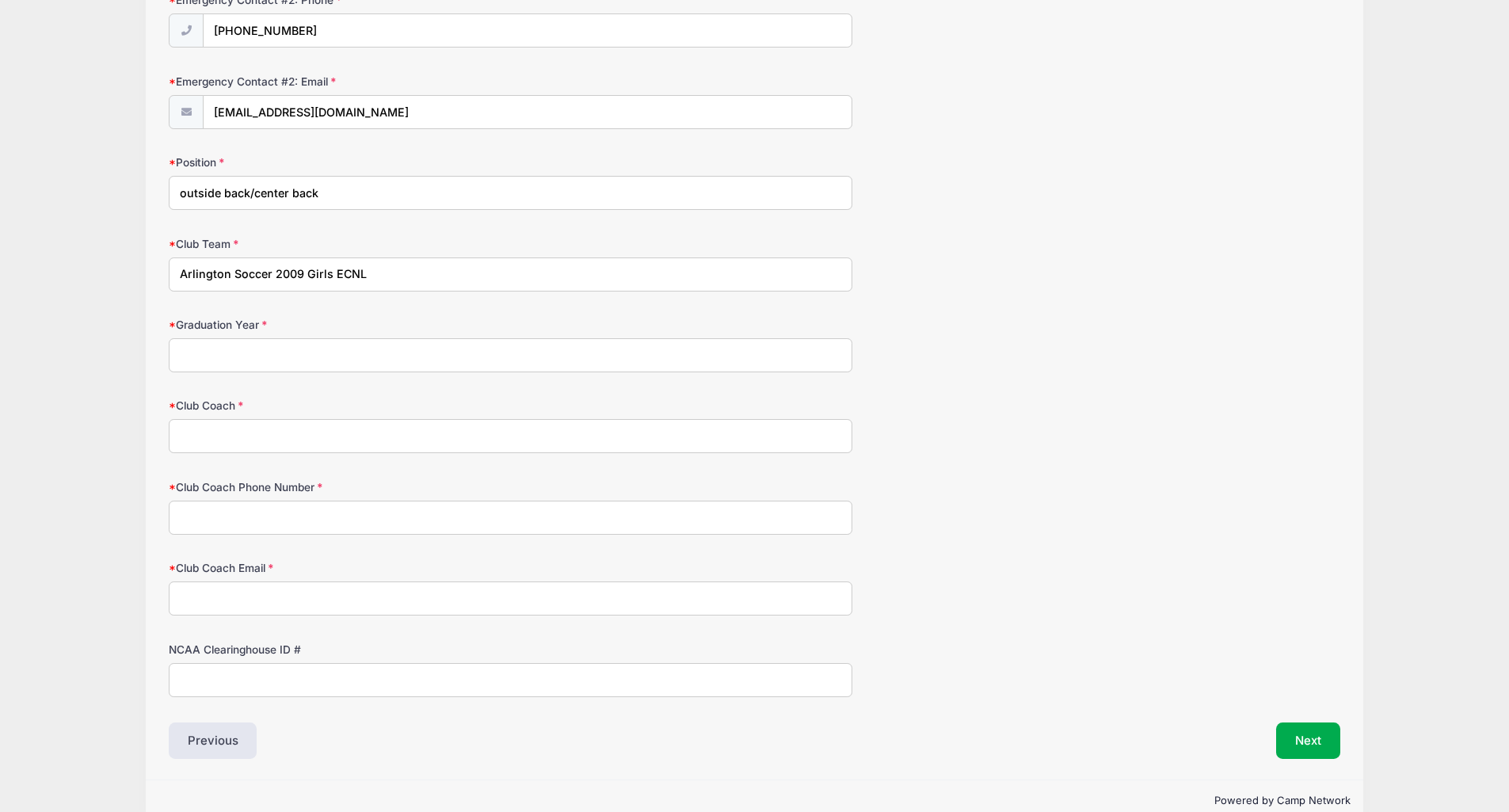
type input "Arlington Soccer 2009 Girls ECNL"
click at [313, 348] on input "Graduation Year" at bounding box center [510, 355] width 683 height 34
type input "2027"
click at [485, 410] on label "Club Coach" at bounding box center [364, 406] width 390 height 16
click at [485, 419] on input "Club Coach" at bounding box center [510, 436] width 683 height 34
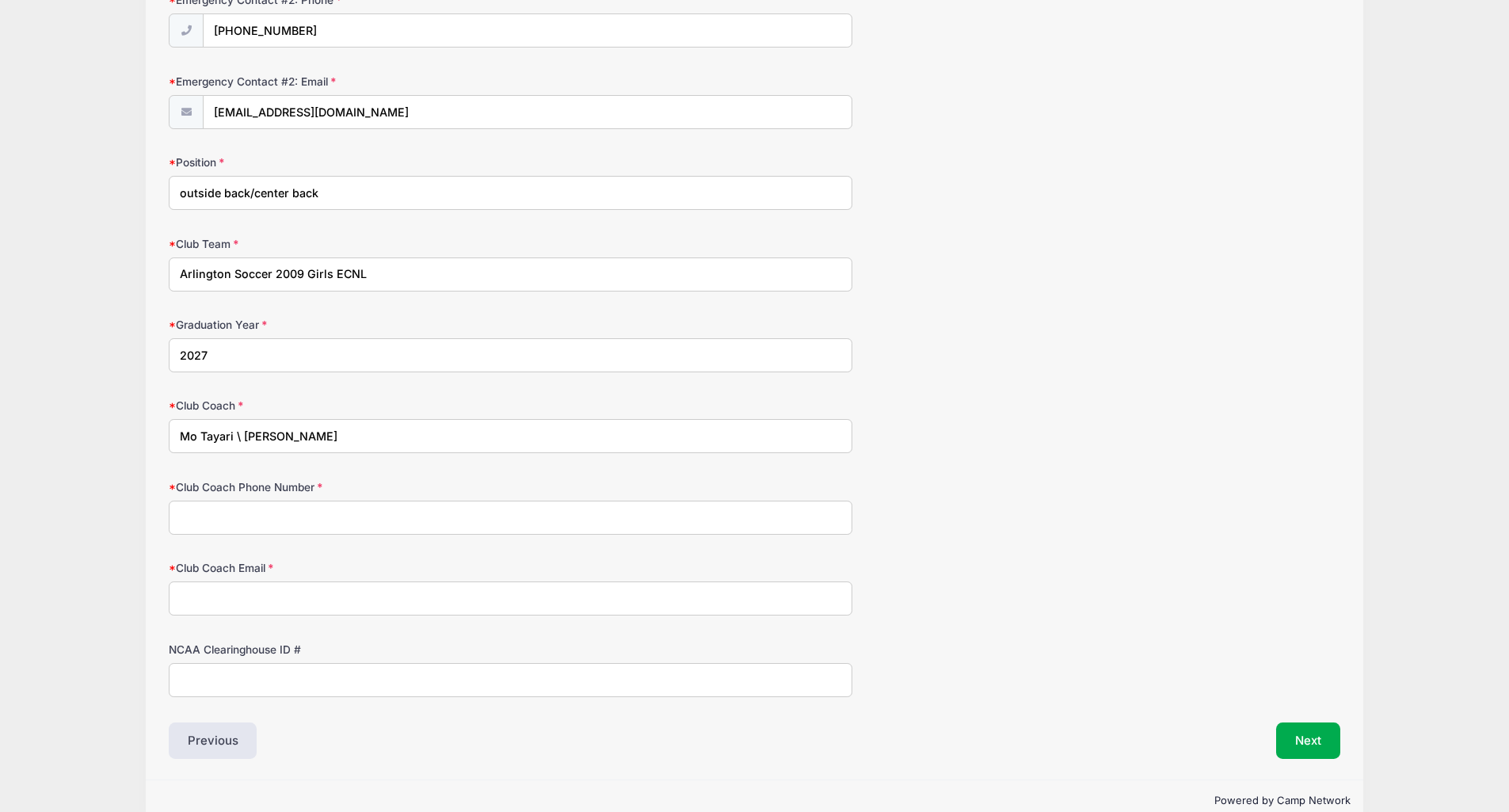
type input "Mo Tayari \ Erin Grand"
click at [335, 532] on input "Club Coach Phone Number" at bounding box center [510, 518] width 683 height 34
type input "Erin Grand: 9199436145"
click at [255, 596] on input "Club Coach Email" at bounding box center [510, 598] width 683 height 34
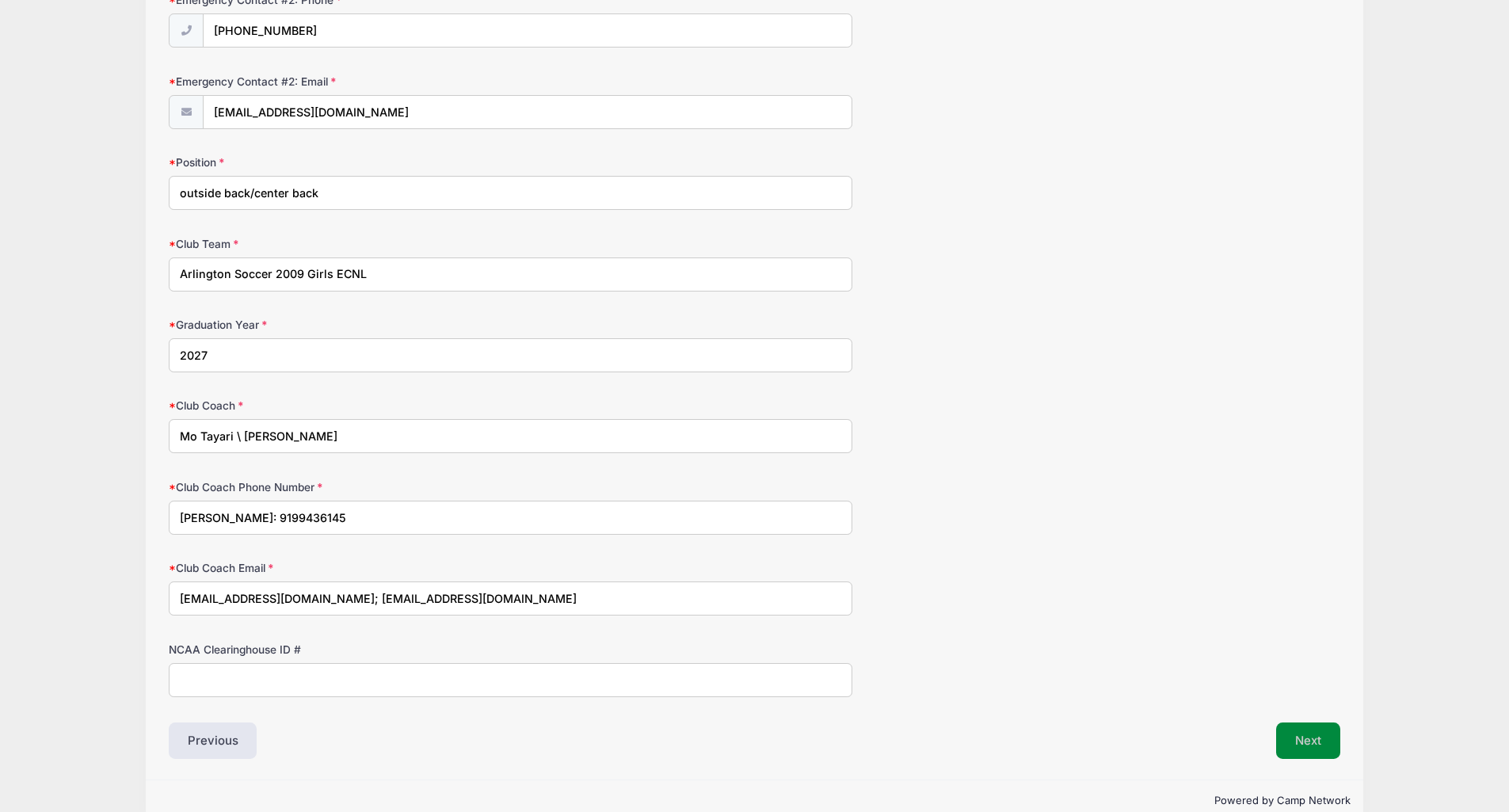
type input "mo@arlingtonsoccer.com; egrand@arlingtonsoccer.com"
click at [1299, 739] on button "Next" at bounding box center [1308, 741] width 64 height 37
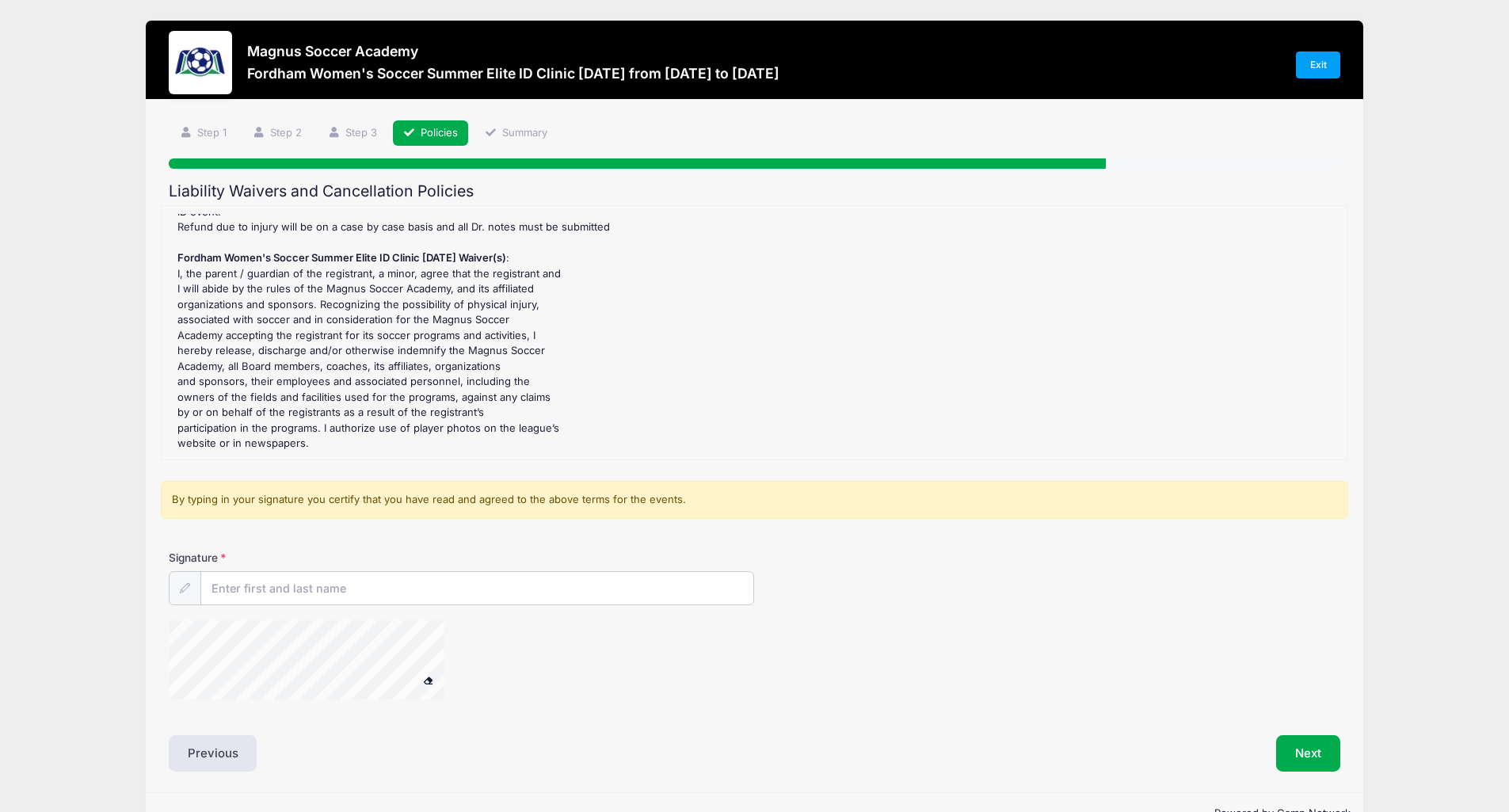
scroll to position [42, 0]
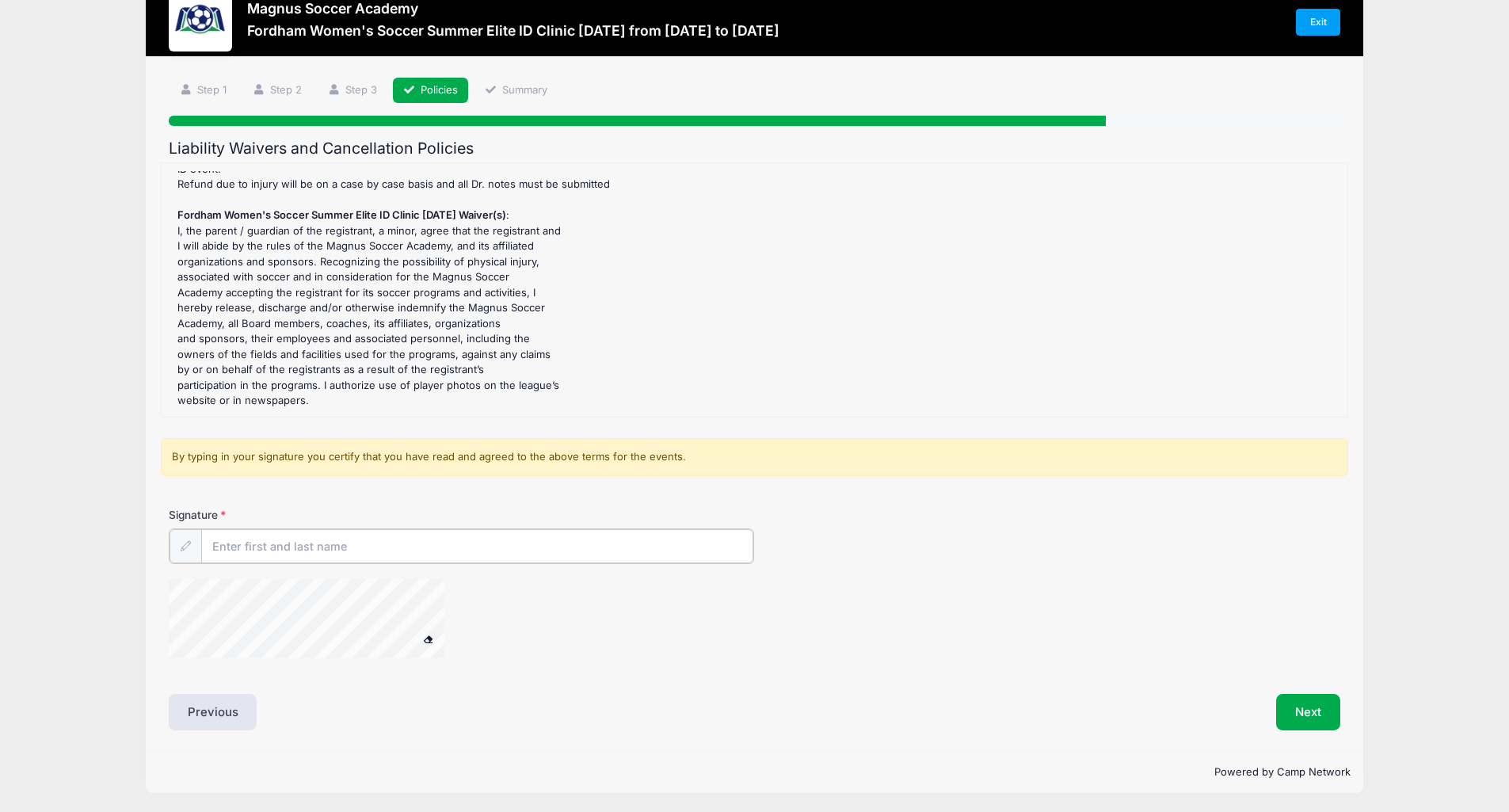
click at [386, 547] on input "Signature" at bounding box center [477, 546] width 553 height 34
type input "Mary Ritley-White"
click at [1326, 723] on button "Next" at bounding box center [1308, 710] width 64 height 37
click at [1304, 710] on button "Next" at bounding box center [1308, 710] width 64 height 37
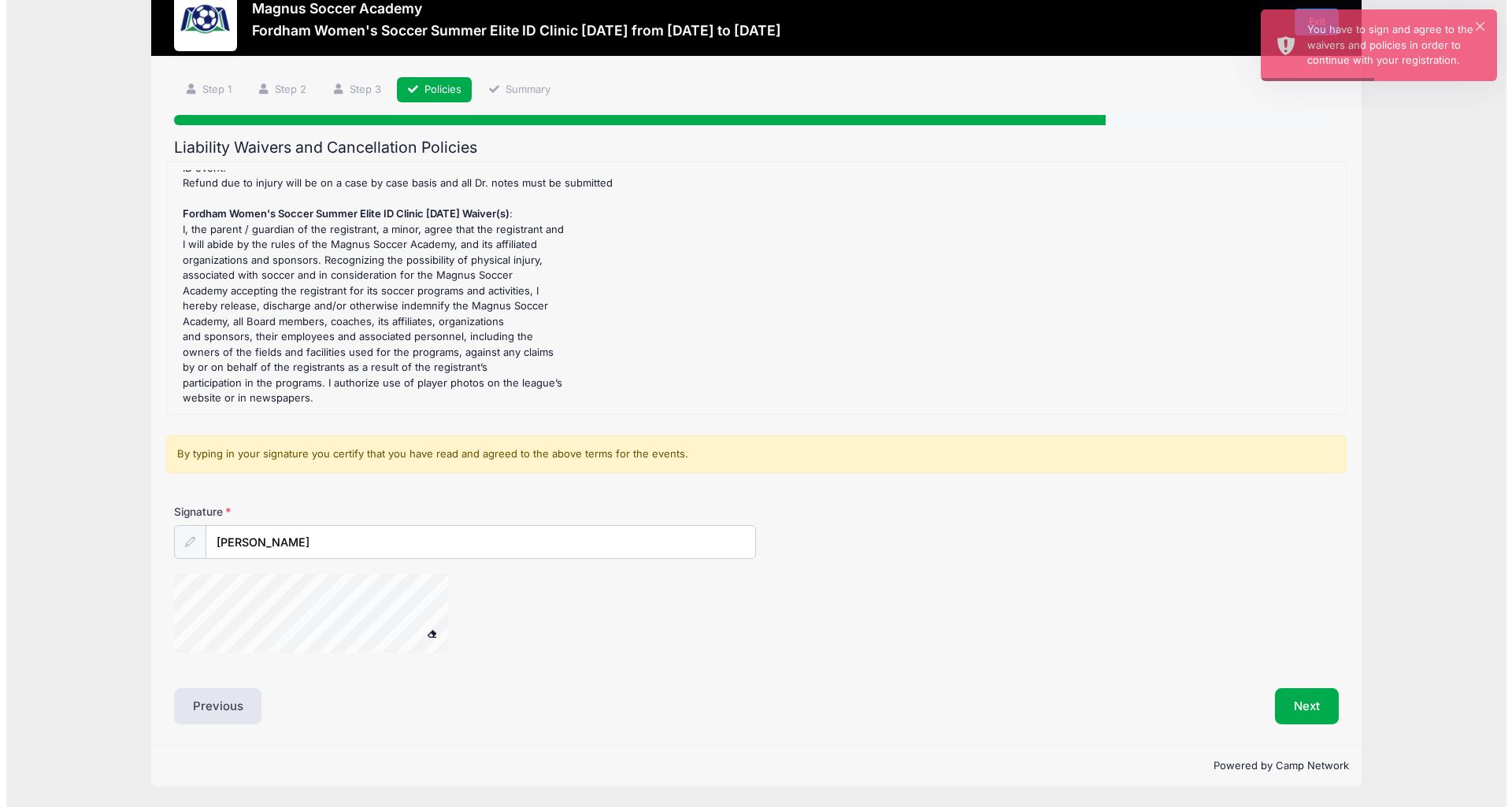
scroll to position [0, 0]
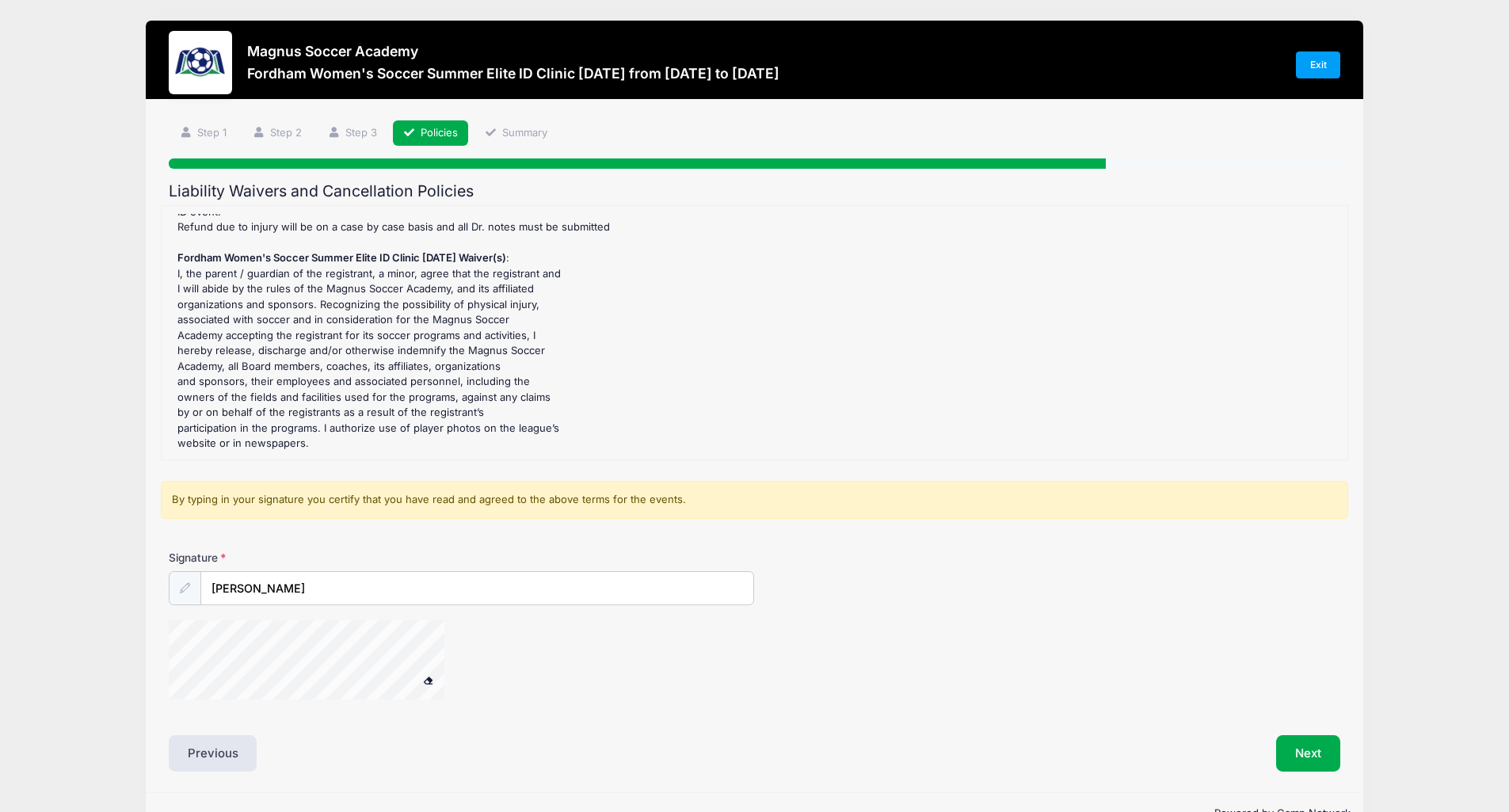
click at [293, 567] on div "Signature Mary Ritley-White" at bounding box center [754, 632] width 1187 height 165
click at [1303, 754] on button "Next" at bounding box center [1308, 754] width 64 height 37
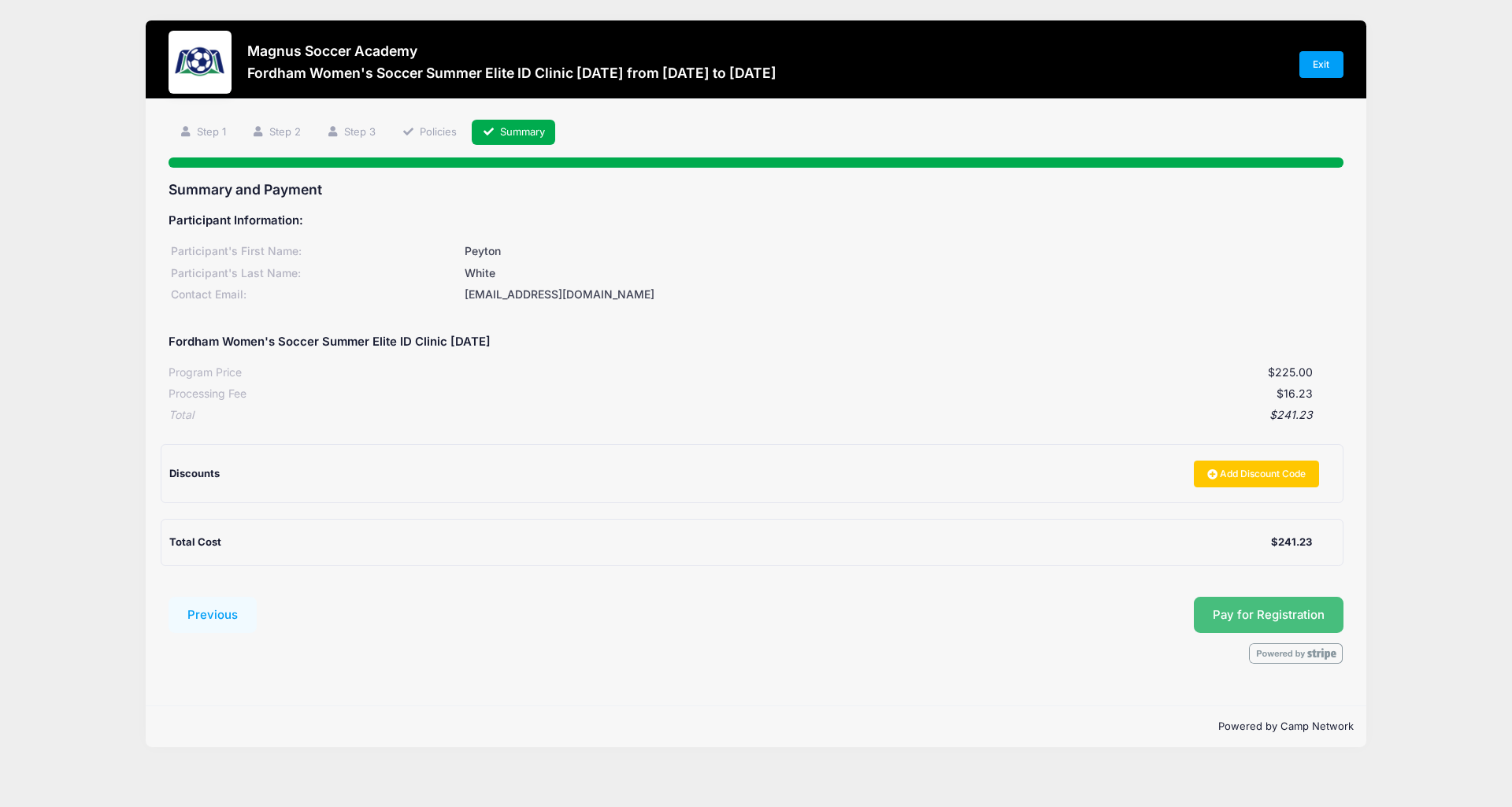
click at [1307, 611] on button "Pay for Registration" at bounding box center [1269, 615] width 150 height 37
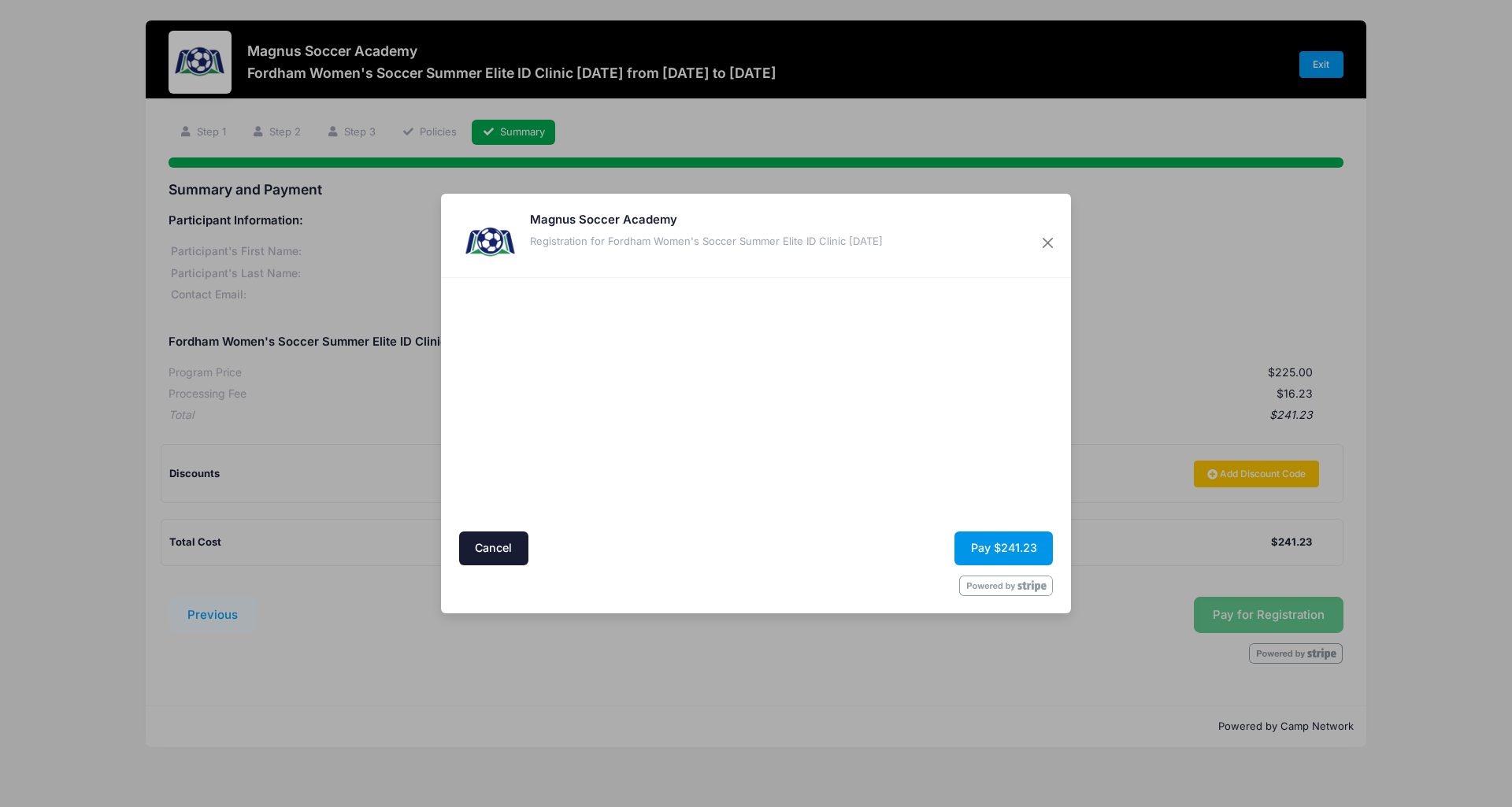
click at [1039, 556] on button "Pay $241.23" at bounding box center [1004, 548] width 99 height 34
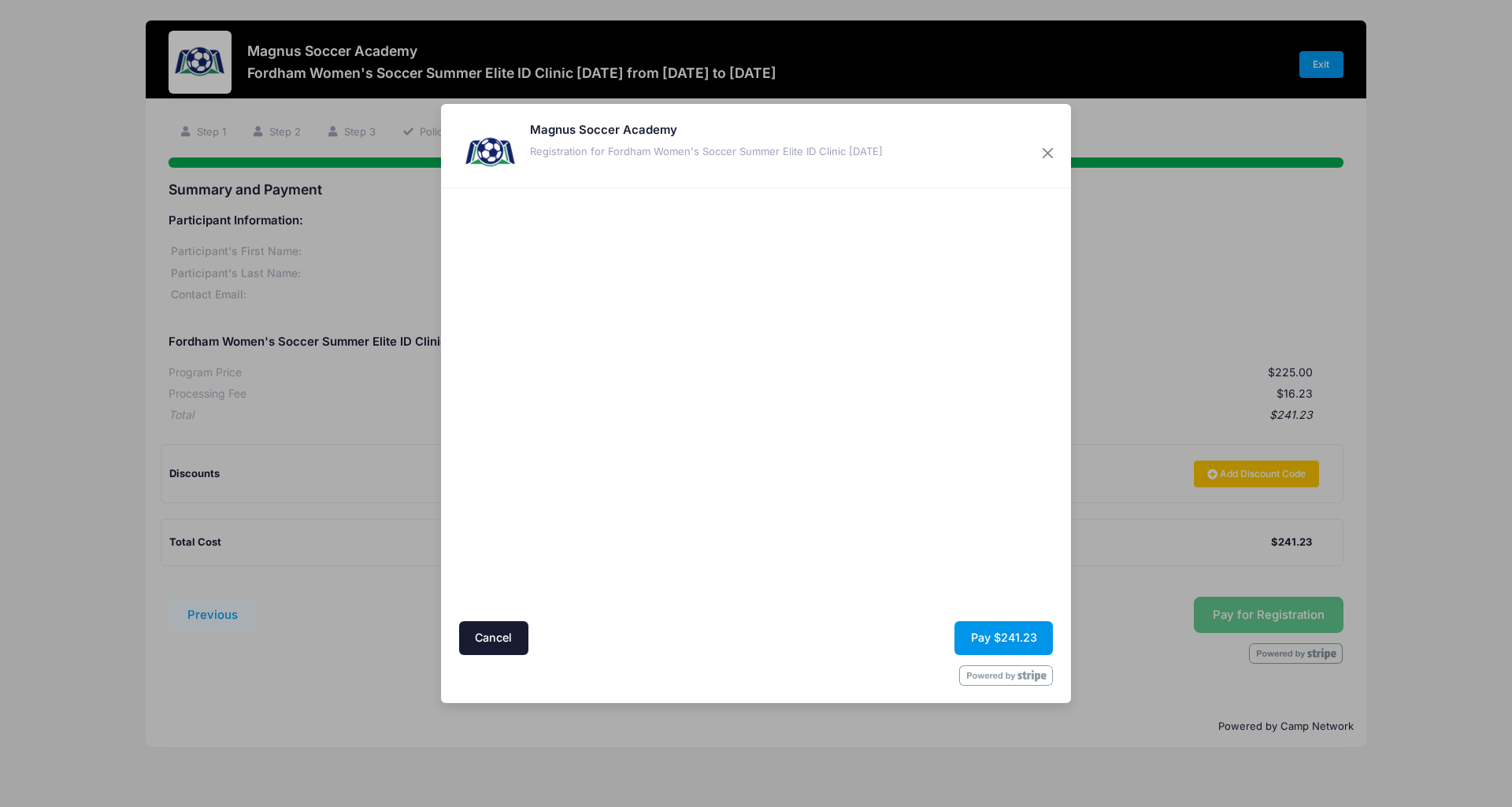
click at [983, 630] on button "Pay $241.23" at bounding box center [1004, 638] width 99 height 34
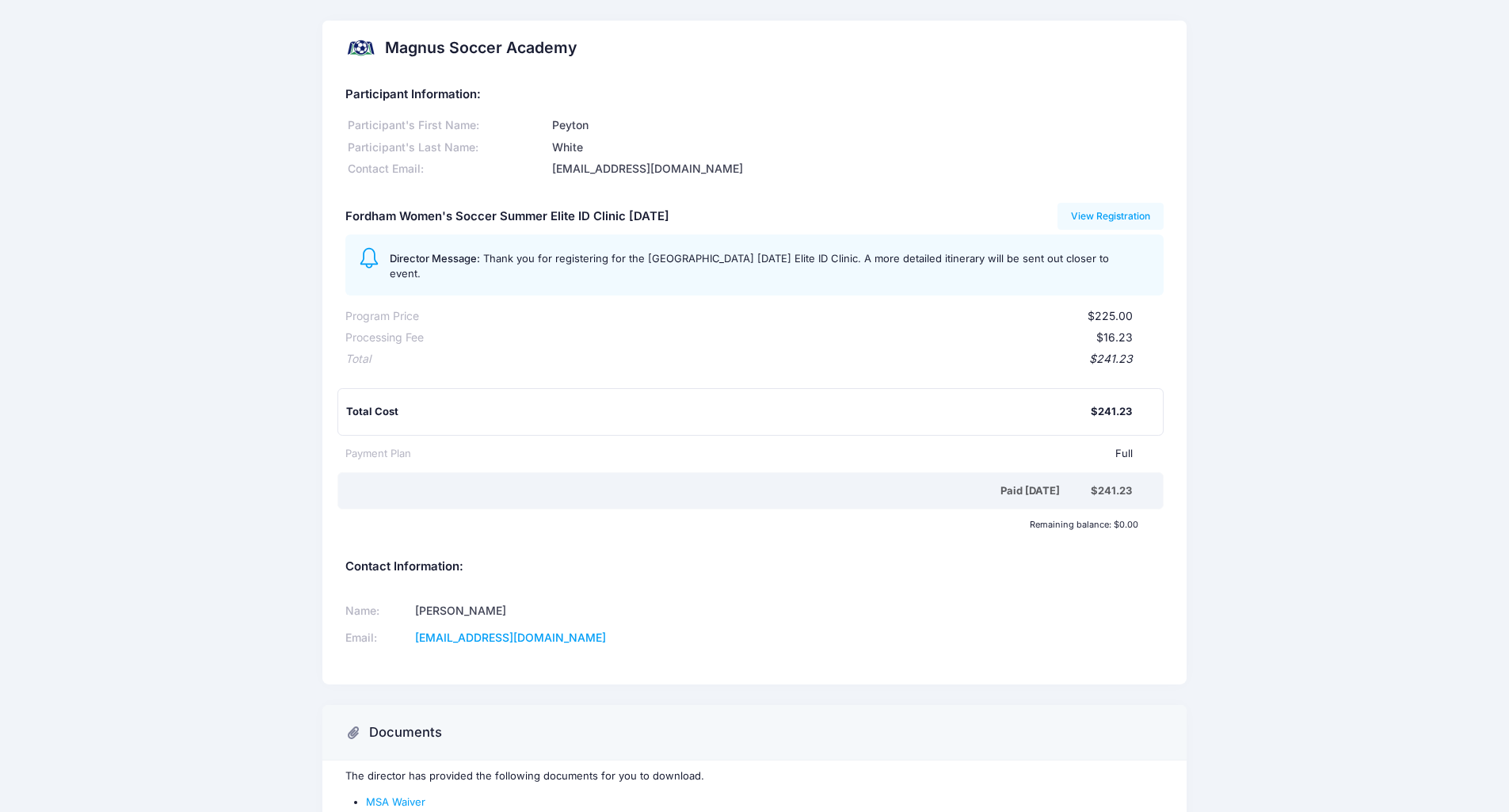
scroll to position [121, 0]
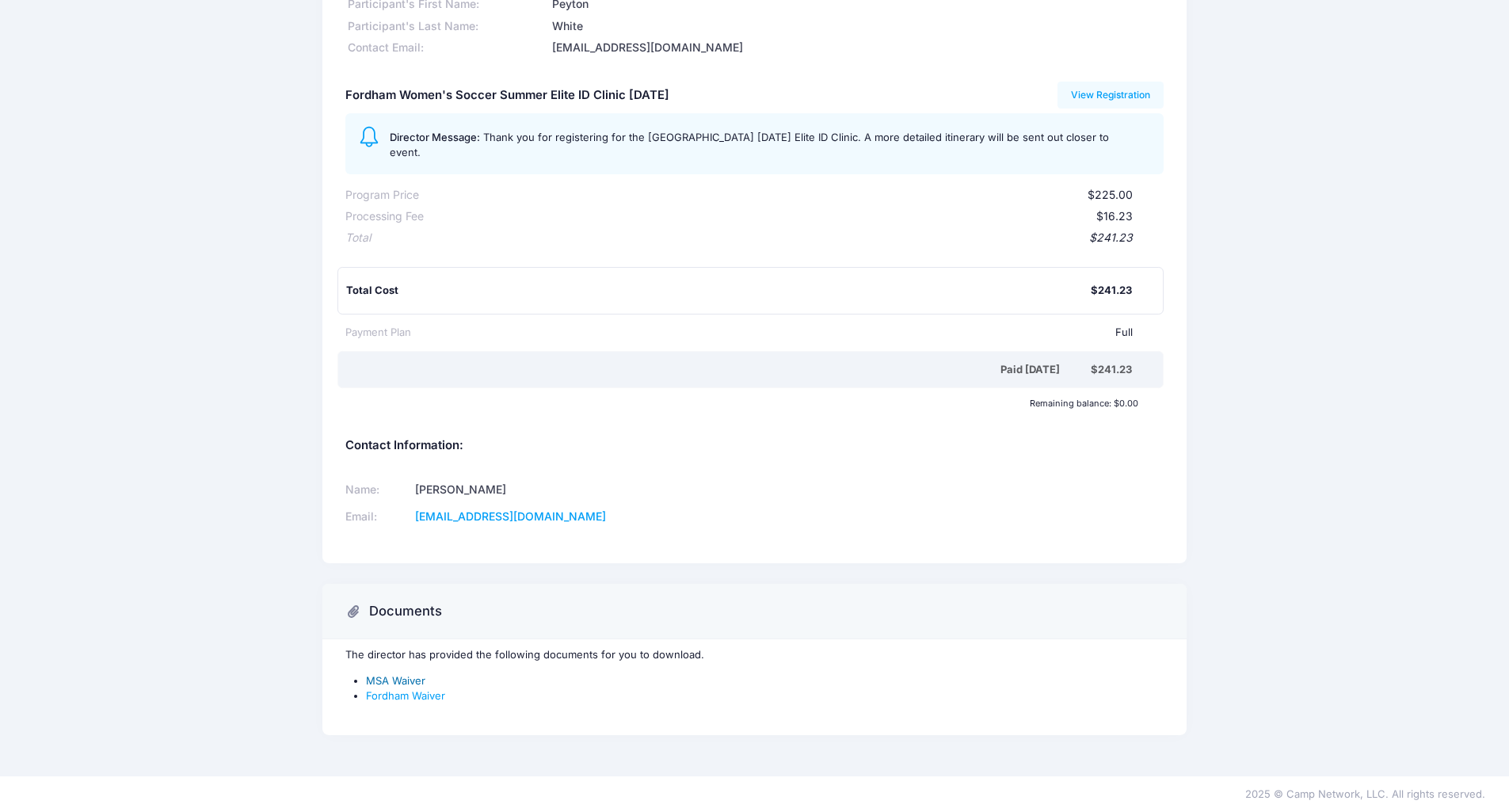
click at [397, 681] on link "MSA Waiver" at bounding box center [395, 681] width 59 height 13
click at [417, 695] on link "Fordham Waiver" at bounding box center [405, 695] width 79 height 13
